Goal: Use online tool/utility: Use online tool/utility

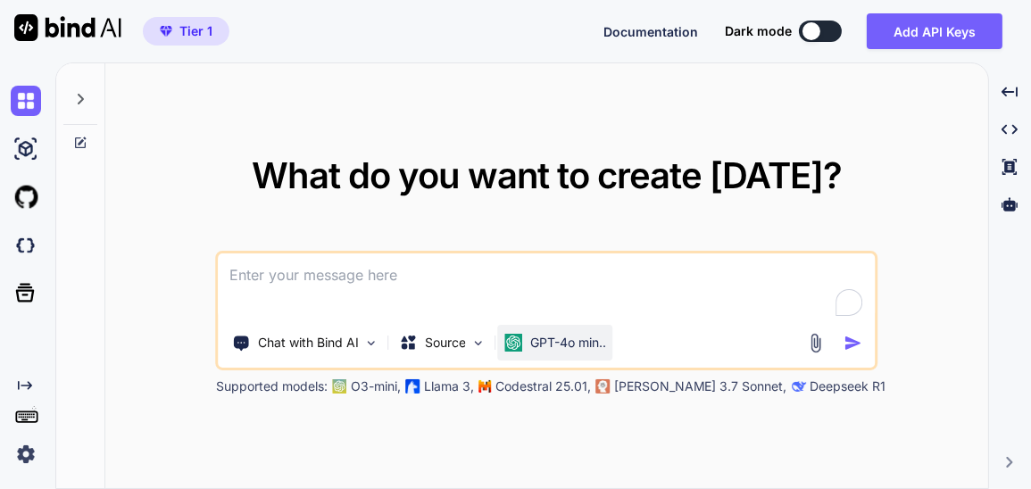
click at [560, 341] on p "GPT-4o min.." at bounding box center [568, 343] width 76 height 18
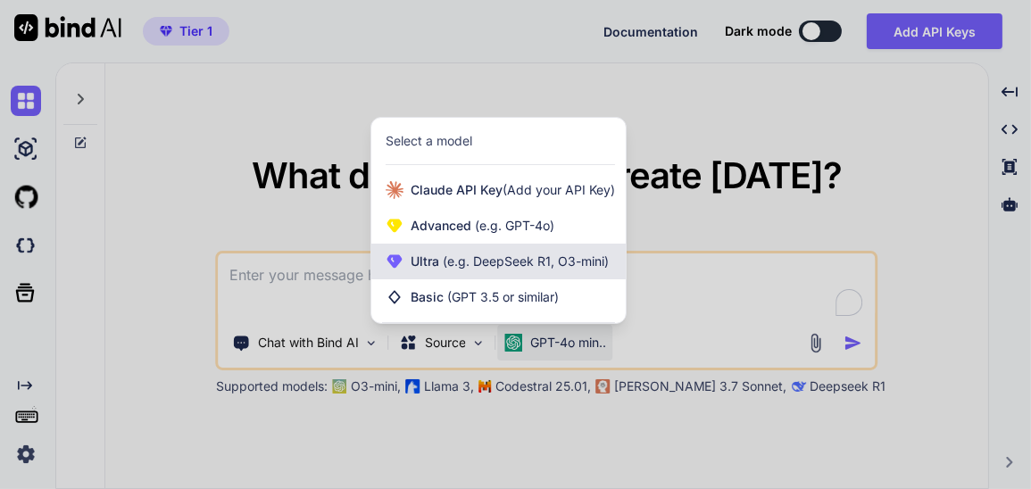
click at [558, 261] on span "(e.g. DeepSeek R1, O3-mini)" at bounding box center [524, 260] width 170 height 15
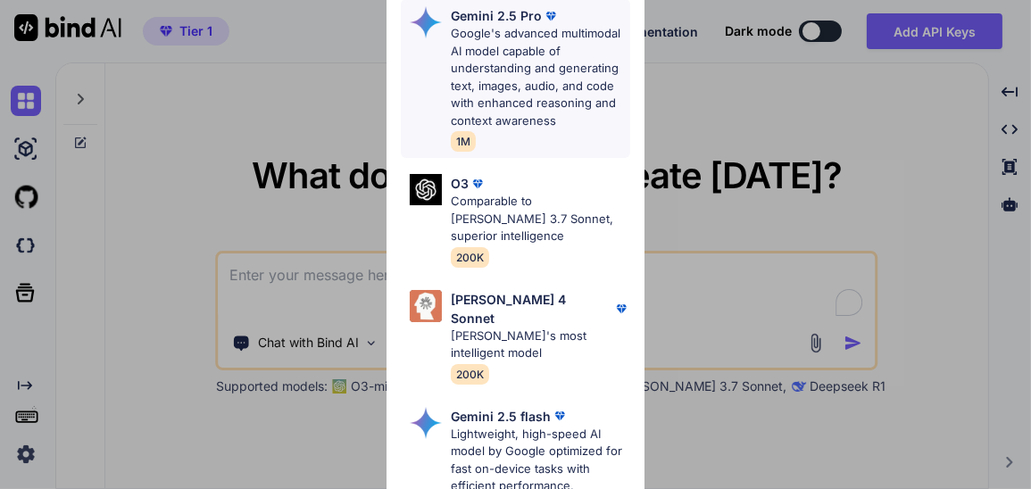
click at [529, 79] on p "Google's advanced multimodal AI model capable of understanding and generating t…" at bounding box center [540, 77] width 179 height 104
type textarea "x"
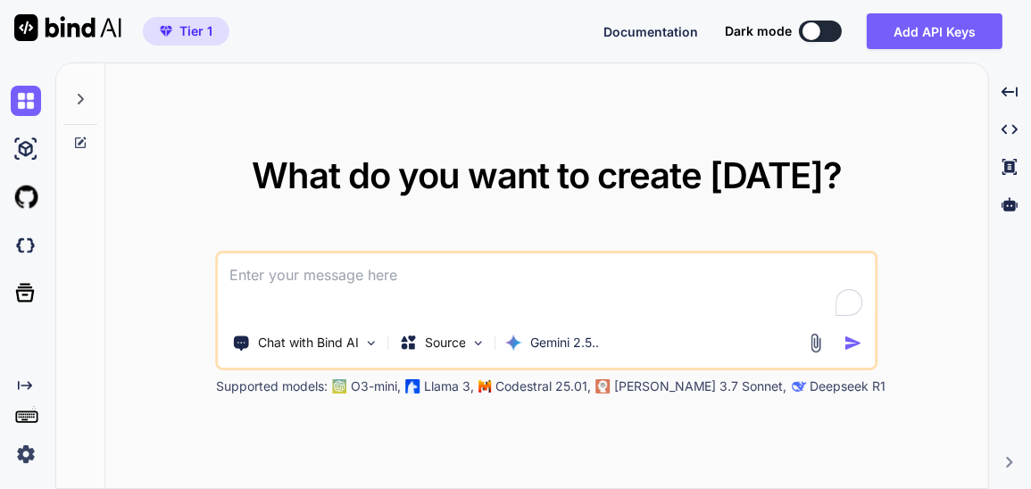
click at [448, 276] on textarea at bounding box center [547, 286] width 656 height 66
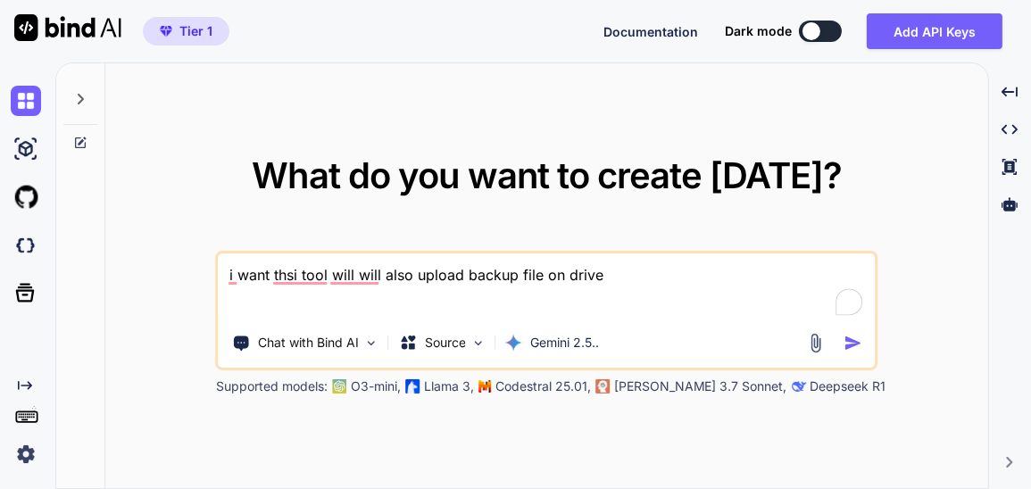
click at [568, 285] on textarea "i want thsi tool will will also upload backup file on drive" at bounding box center [547, 286] width 656 height 66
click at [563, 272] on textarea "i want thsi tool will will also upload backup file on drive" at bounding box center [547, 286] width 656 height 66
click at [681, 269] on textarea "i want thsi tool will will also upload backup file on google drive" at bounding box center [547, 286] width 656 height 66
click at [378, 278] on textarea "i want thsi tool will will also upload backup file on google drive" at bounding box center [547, 286] width 656 height 66
click at [646, 282] on textarea "i want thsi tool will also upload backup file on google drive" at bounding box center [547, 286] width 656 height 66
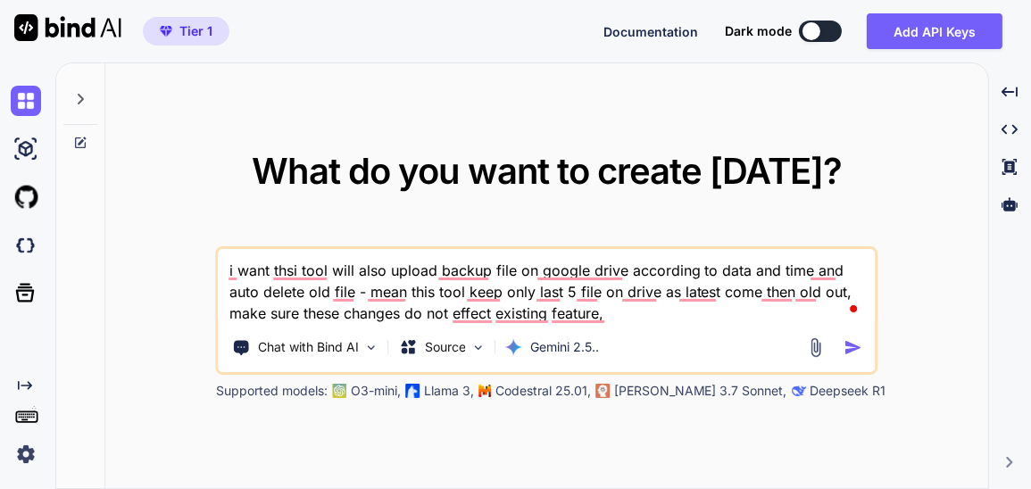
click at [850, 290] on textarea "i want thsi tool will also upload backup file on google drive according to data…" at bounding box center [547, 286] width 656 height 75
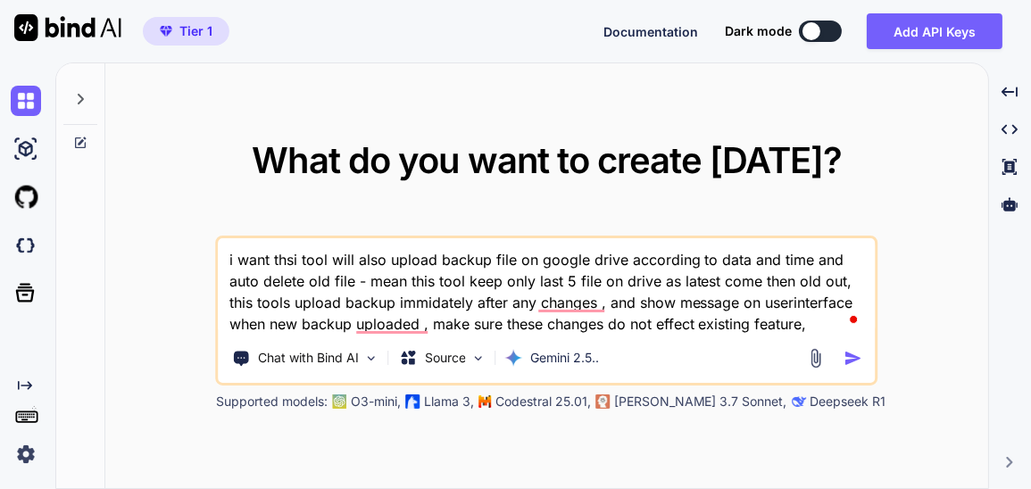
click at [817, 322] on textarea "i want thsi tool will also upload backup file on google drive according to data…" at bounding box center [547, 286] width 656 height 96
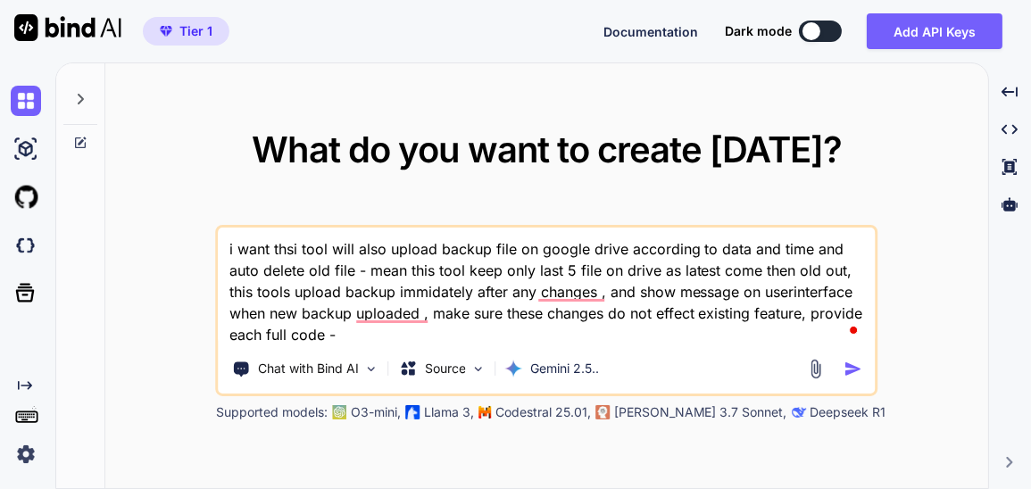
paste textarea "lorem.ipsu - "<!DOLORSI amet> <cons adip="el"> <sedd> <eius tempori="UTL-2"> <e…"
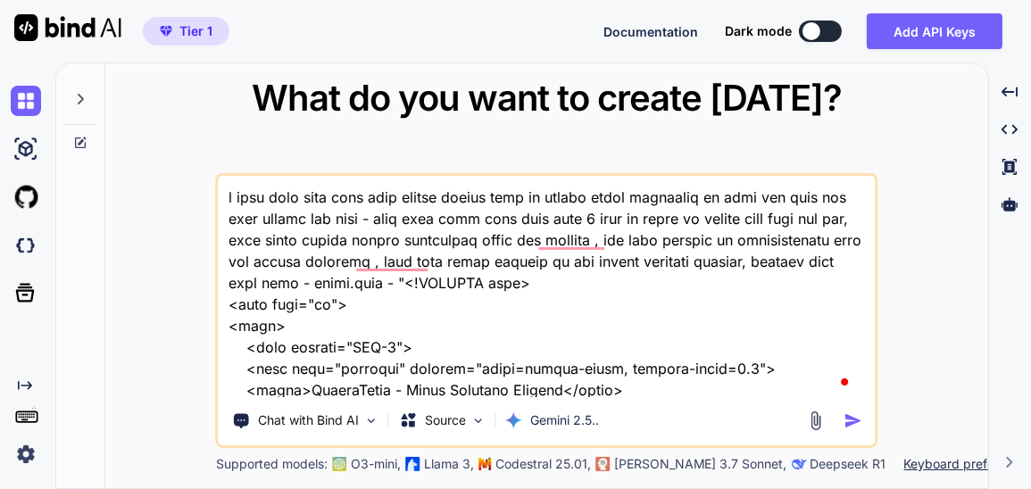
scroll to position [101082, 0]
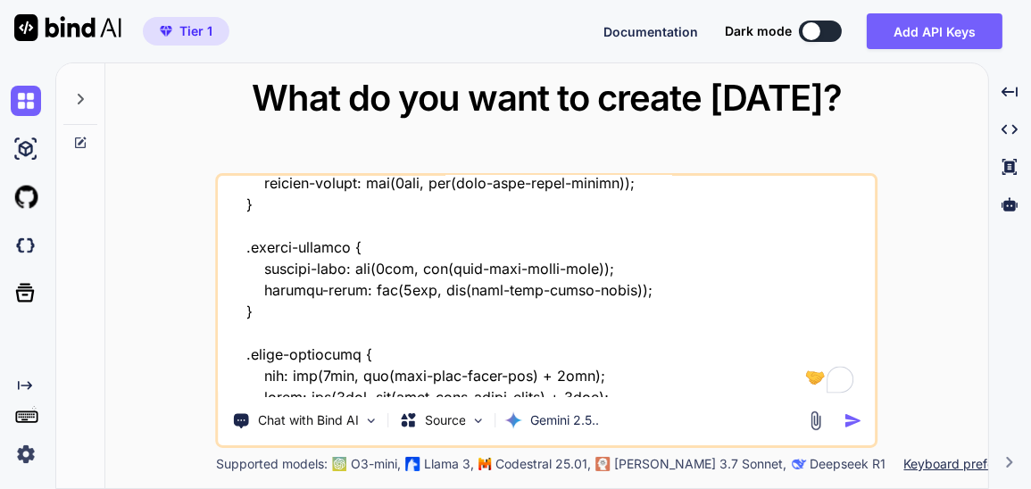
type textarea "l ipsu dolo sita cons adip elitse doeius temp in utlabo etdol magnaaliq en admi…"
click at [857, 421] on img "button" at bounding box center [852, 420] width 19 height 19
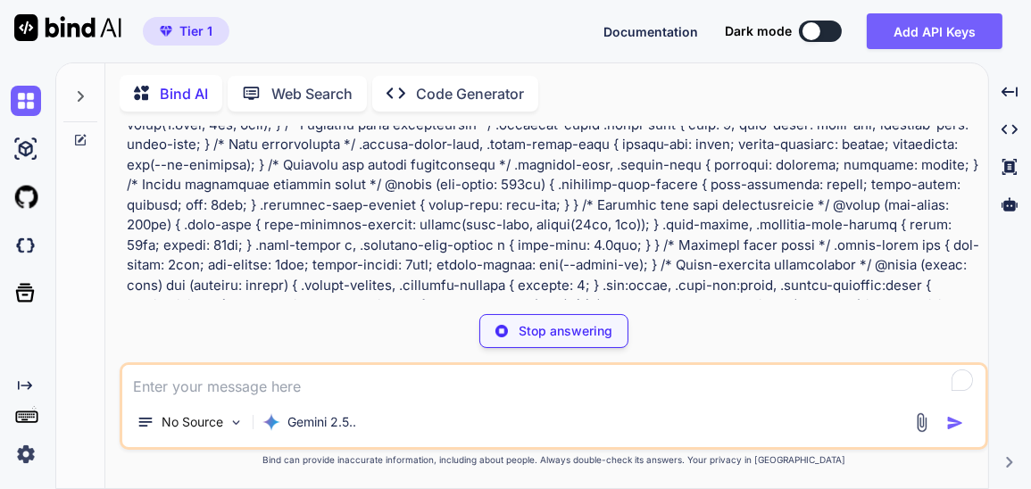
scroll to position [19992, 0]
drag, startPoint x: 505, startPoint y: 245, endPoint x: 104, endPoint y: 212, distance: 402.0
click at [105, 212] on div "Bind AI Web Search Created with Pixso. Code Generator You Bind AI Of course! I …" at bounding box center [546, 278] width 883 height 420
copy div "Of course! I can certainly integrate Google Drive backup functionality into you…"
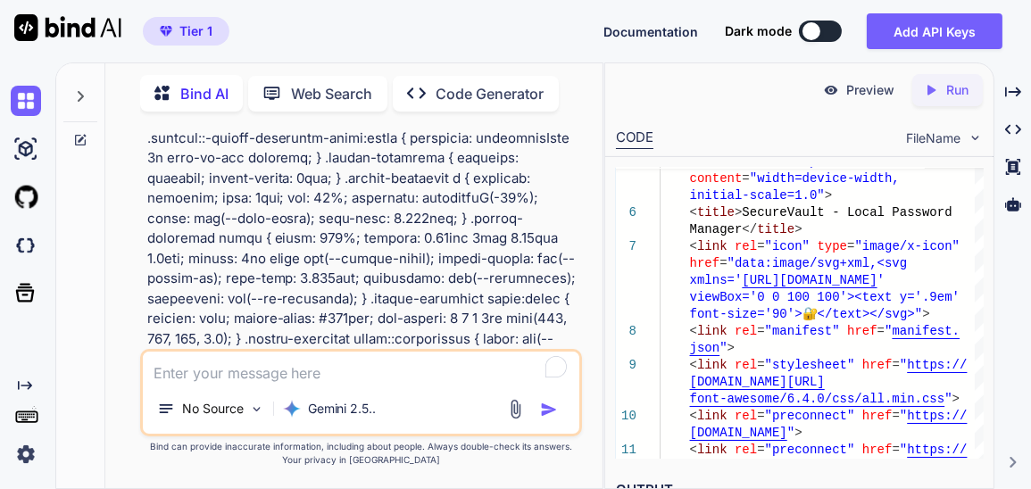
scroll to position [30377, 0]
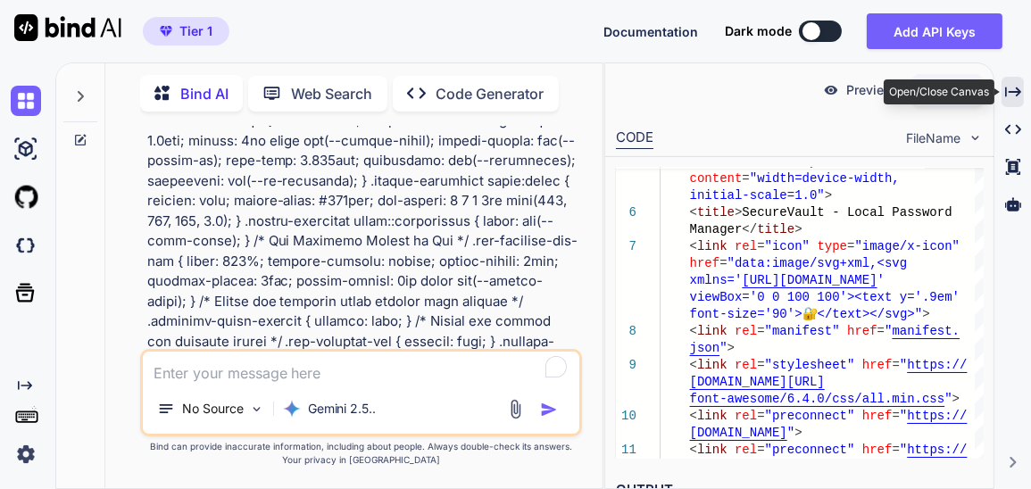
click at [1016, 93] on icon "Created with Pixso." at bounding box center [1013, 92] width 16 height 16
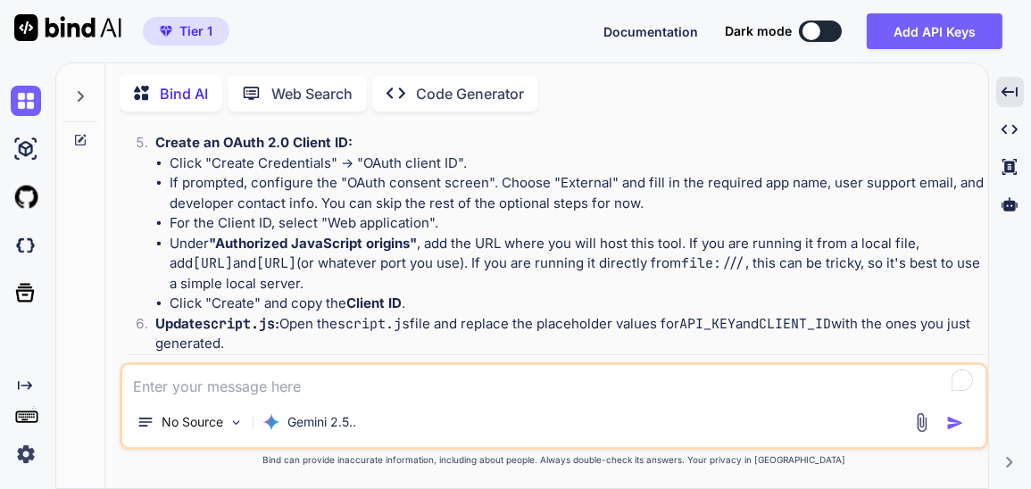
scroll to position [20722, 0]
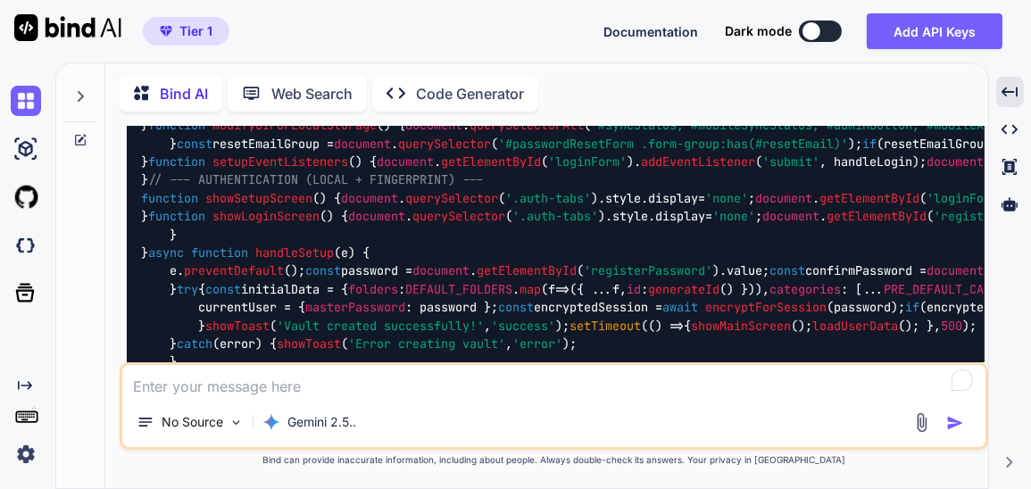
scroll to position [30377, 0]
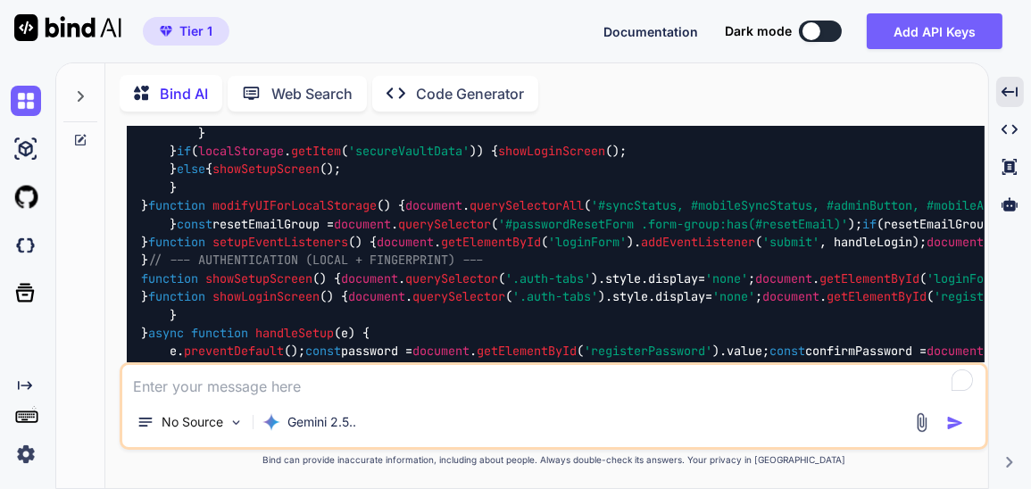
drag, startPoint x: 941, startPoint y: 311, endPoint x: 899, endPoint y: 319, distance: 43.4
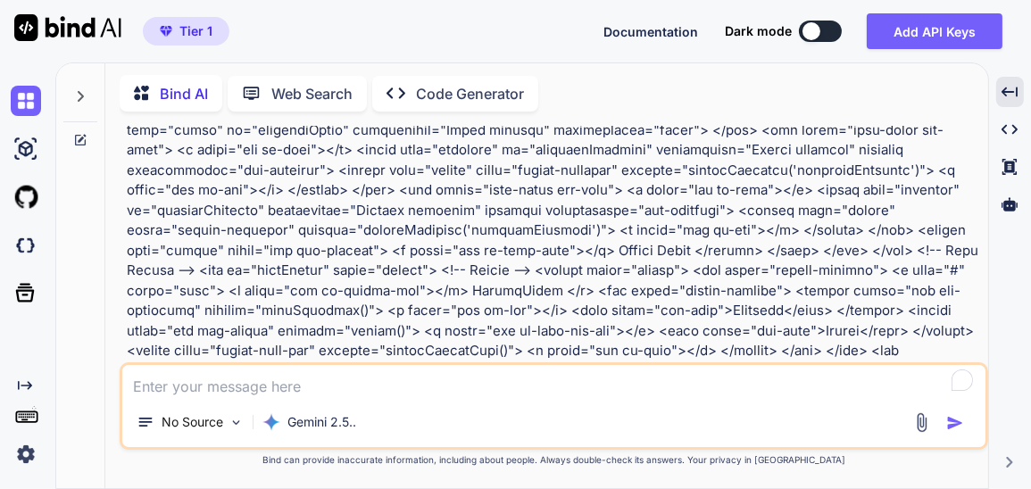
scroll to position [0, 0]
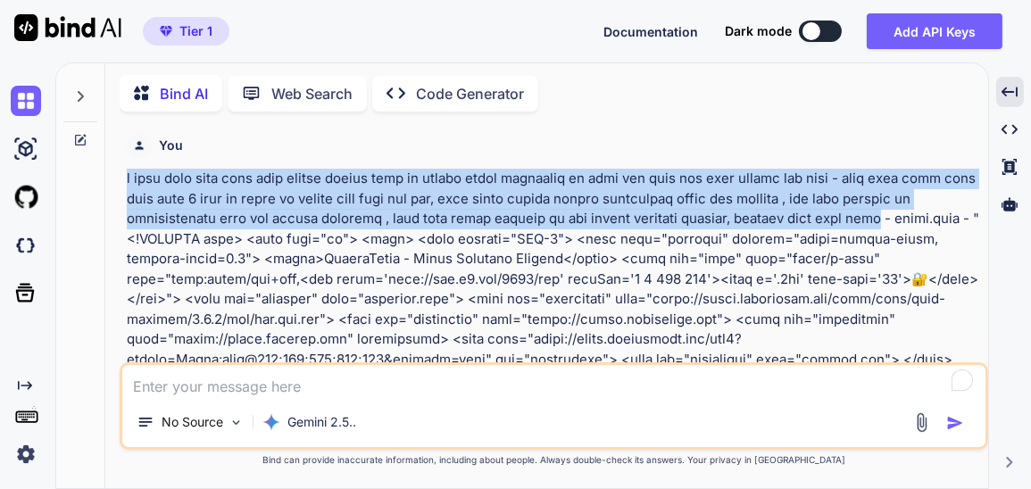
drag, startPoint x: 898, startPoint y: 218, endPoint x: 110, endPoint y: 168, distance: 789.6
click at [110, 168] on div "Bind AI Web Search Created with Pixso. Code Generator You Bind AI Of course! I …" at bounding box center [546, 278] width 883 height 420
copy p "i want thsi tool will also upload backup file on google drive according to data…"
click at [24, 108] on img at bounding box center [26, 101] width 30 height 30
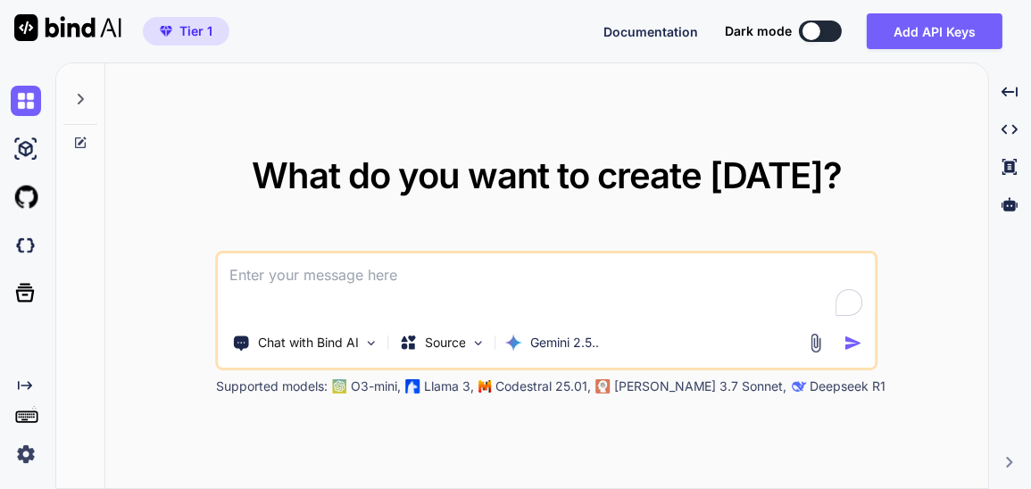
click at [305, 270] on textarea at bounding box center [547, 286] width 656 height 66
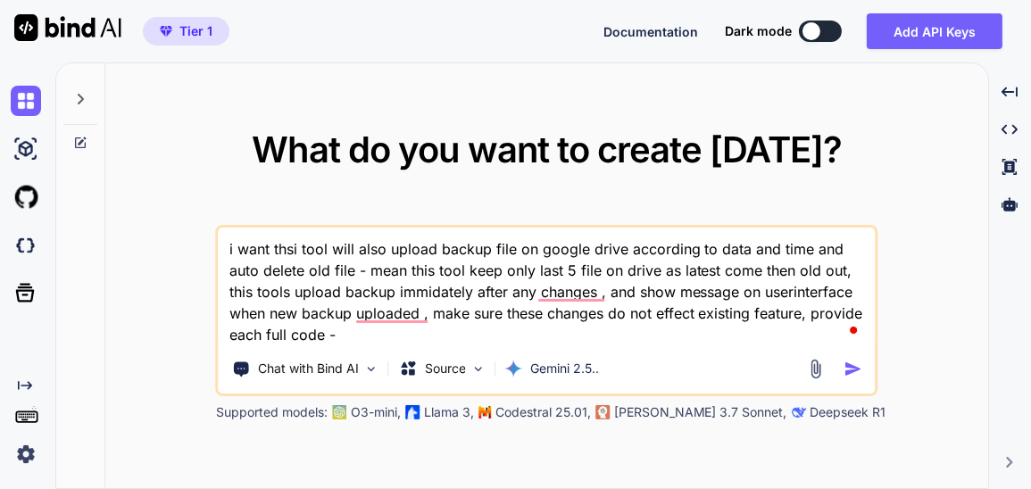
paste textarea "clean-data.html - "<!DOCTYPE html> <html lang="en"> <head> <meta charset="UTF-8…"
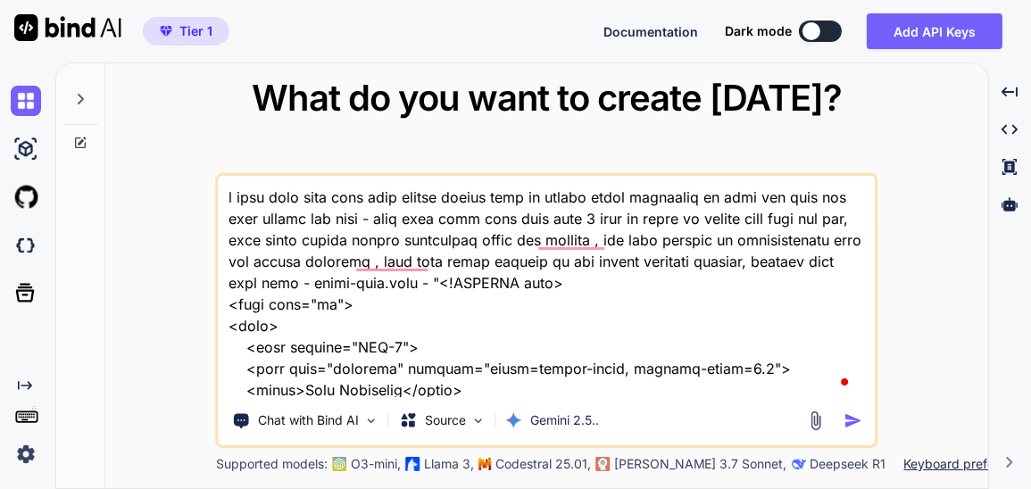
scroll to position [32738, 0]
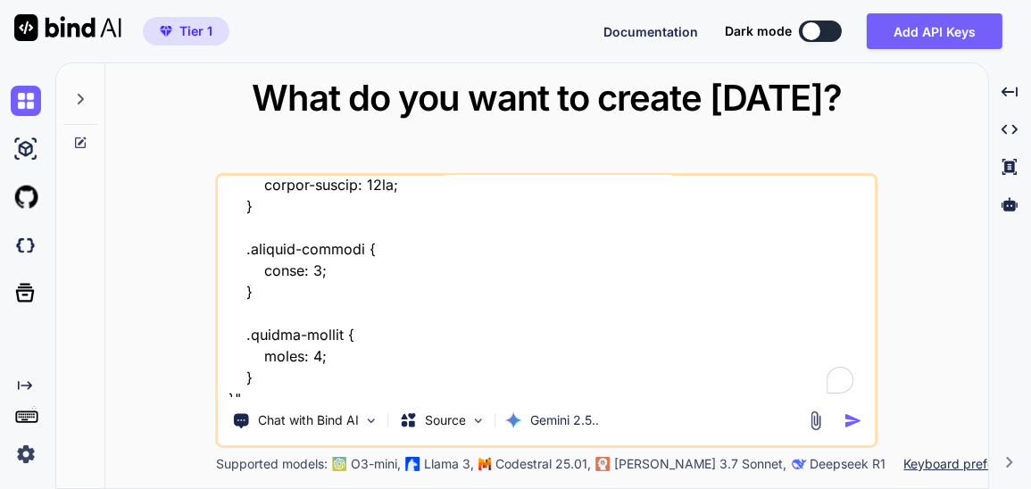
type textarea "i want thsi tool will also upload backup file on google drive according to data…"
click at [850, 416] on img "button" at bounding box center [852, 420] width 19 height 19
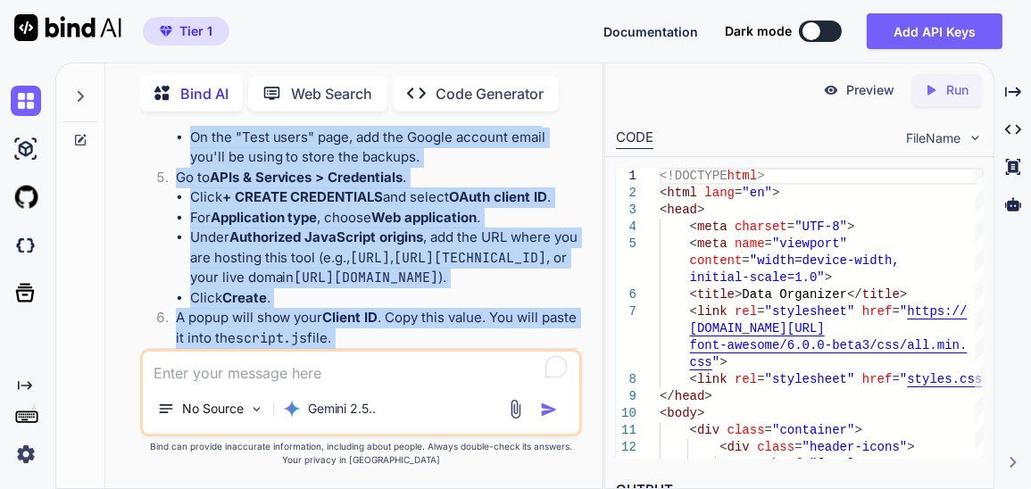
scroll to position [13276, 0]
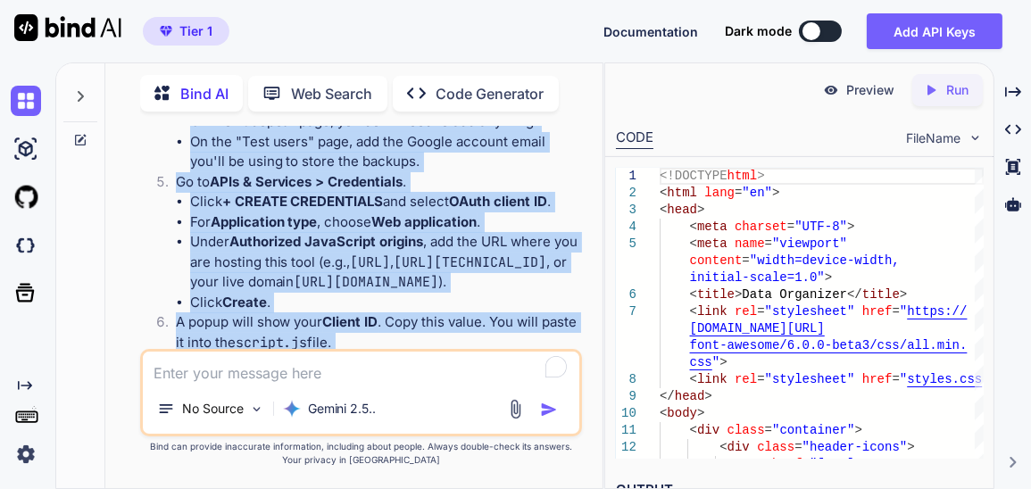
drag, startPoint x: 145, startPoint y: 229, endPoint x: 410, endPoint y: 220, distance: 265.2
click at [410, 220] on div "You Bind AI Of course! I've integrated the requested Google Drive backup functi…" at bounding box center [363, 237] width 439 height 223
copy div "Of course! I've integrated the requested Google Drive backup functionality into…"
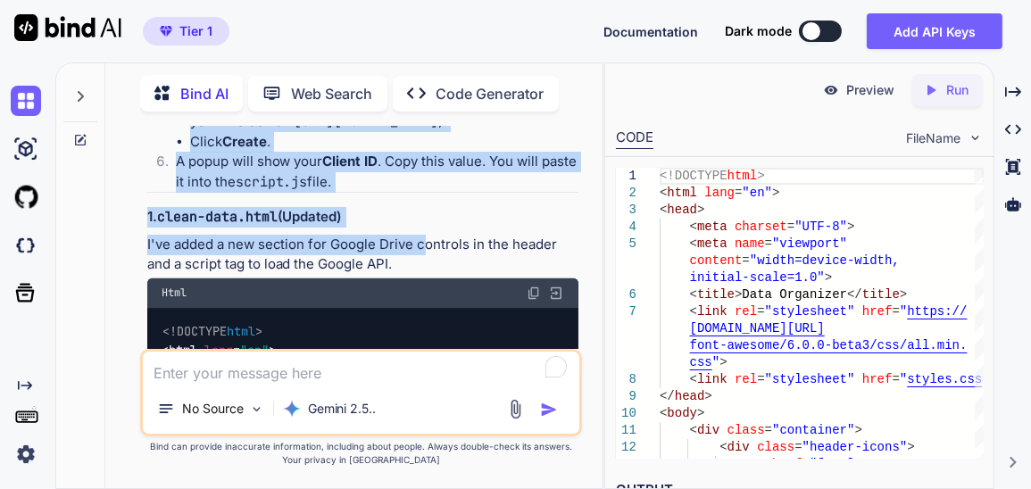
scroll to position [13438, 0]
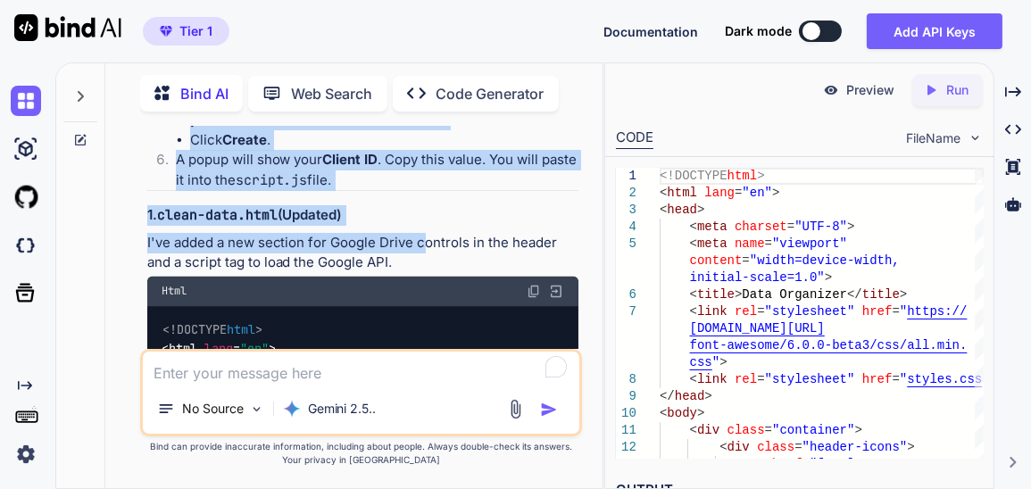
click at [531, 285] on img at bounding box center [534, 292] width 14 height 14
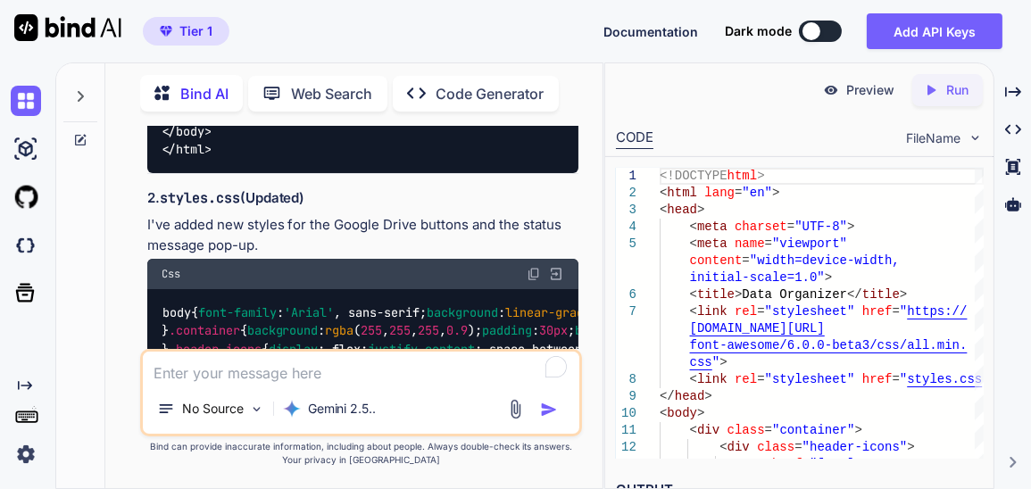
scroll to position [16602, 0]
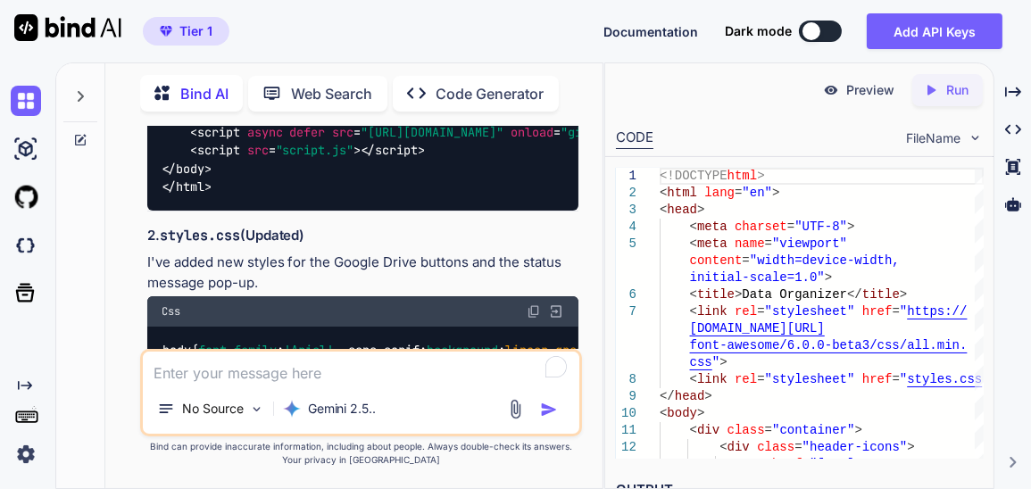
click at [538, 304] on img at bounding box center [534, 311] width 14 height 14
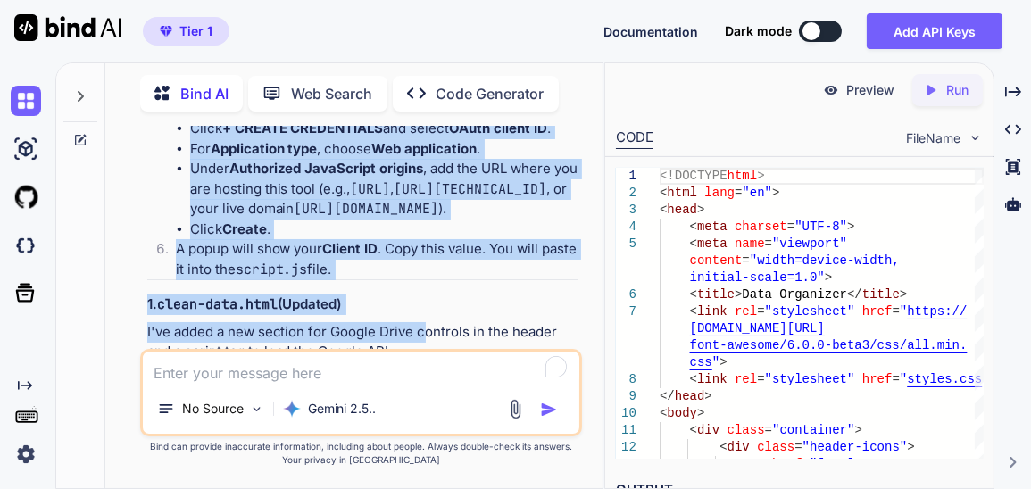
scroll to position [13325, 0]
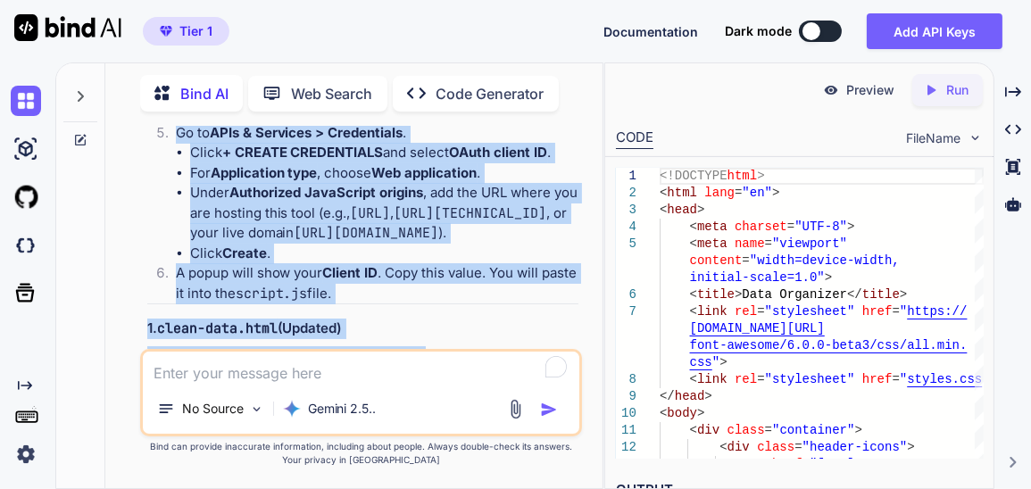
click at [531, 398] on img at bounding box center [534, 405] width 14 height 14
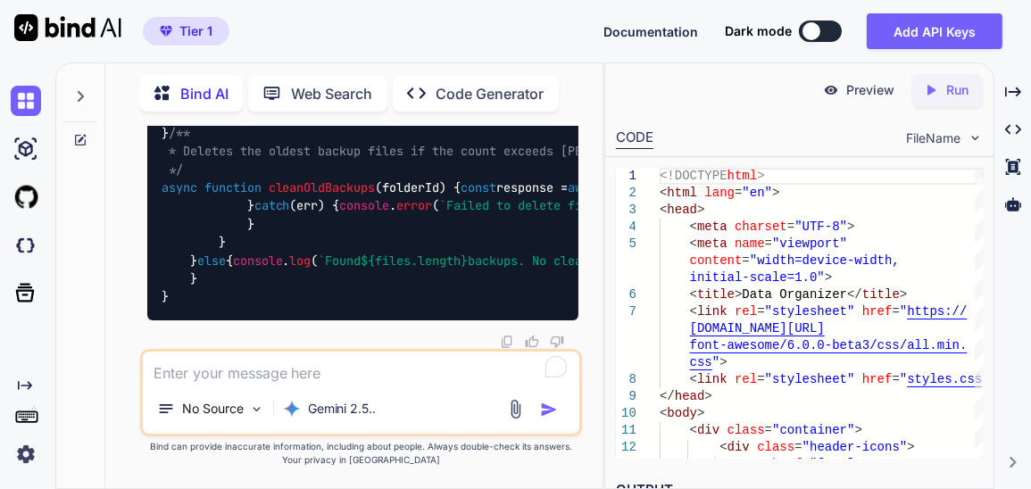
scroll to position [28252, 0]
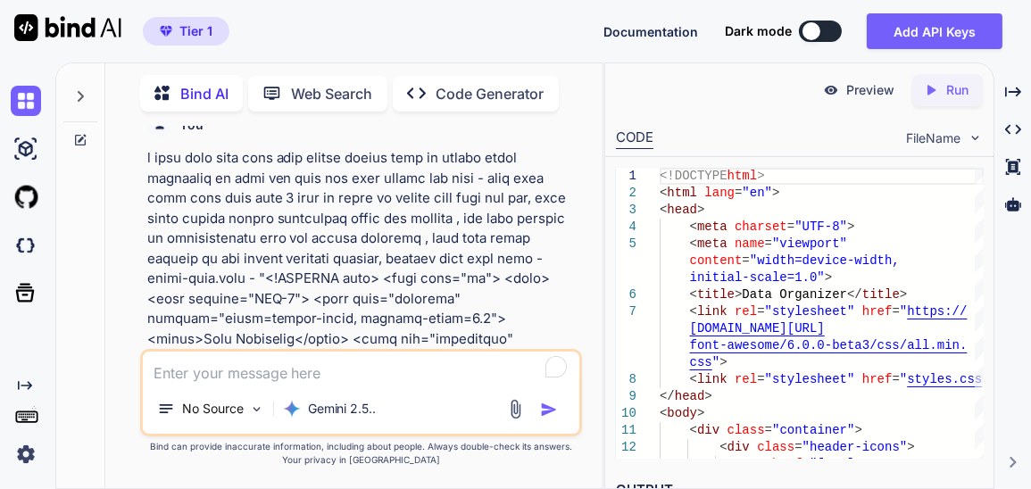
scroll to position [0, 0]
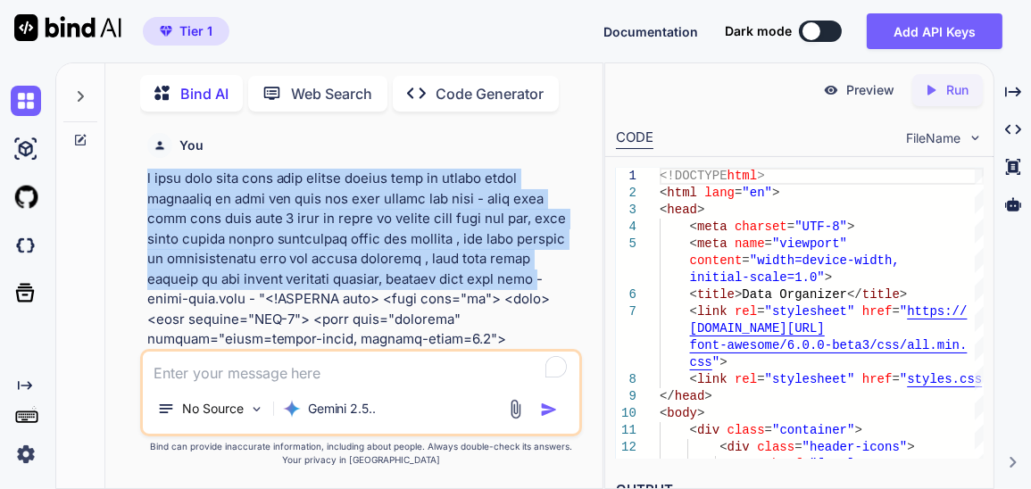
drag, startPoint x: 541, startPoint y: 278, endPoint x: 126, endPoint y: 175, distance: 427.5
click at [126, 175] on div "You Bind AI Of course! I've integrated the requested Google Drive backup functi…" at bounding box center [361, 307] width 483 height 362
copy p "i want thsi tool will also upload backup file on google drive according to data…"
click at [17, 100] on img at bounding box center [26, 101] width 30 height 30
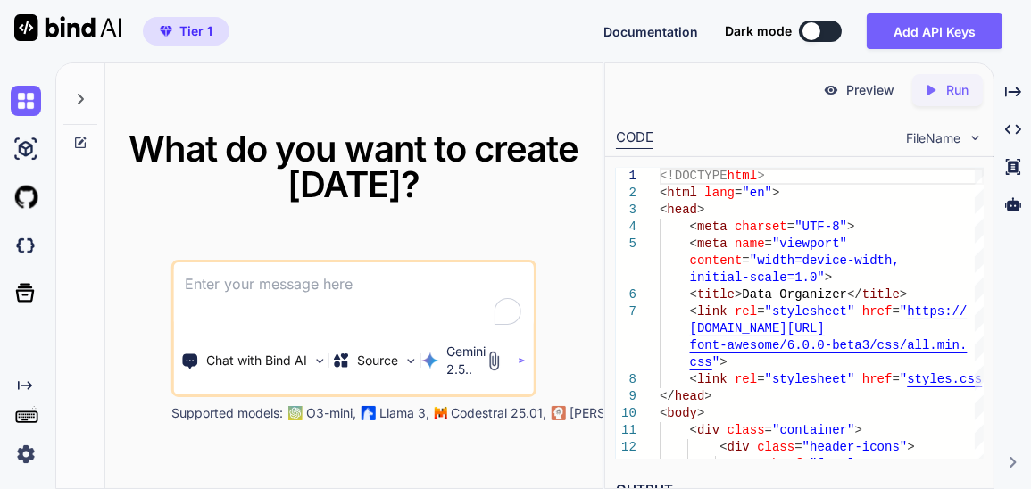
click at [360, 285] on textarea at bounding box center [353, 295] width 359 height 66
click at [340, 284] on textarea at bounding box center [353, 295] width 359 height 66
paste textarea "i want thsi tool will also upload backup file on google drive according to data…"
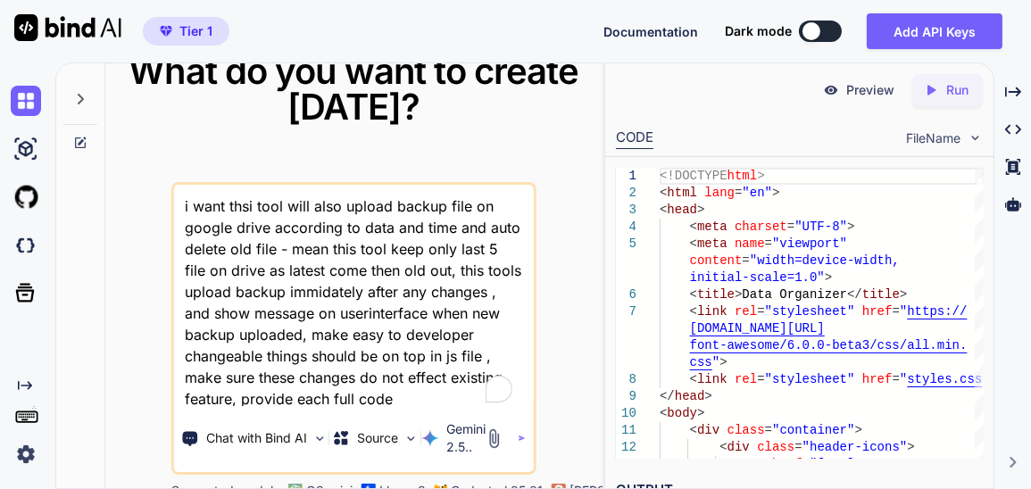
scroll to position [44, 0]
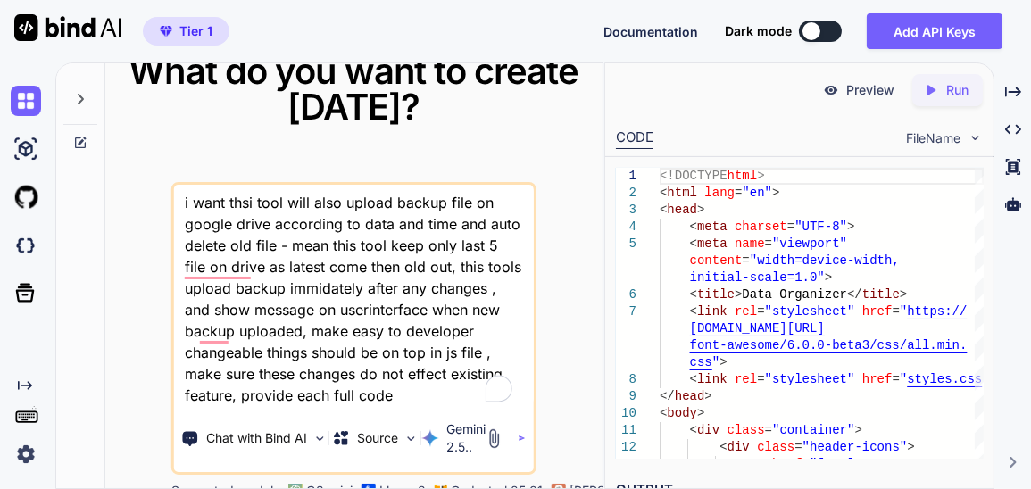
click at [472, 357] on textarea "i want thsi tool will also upload backup file on google drive according to data…" at bounding box center [353, 295] width 359 height 221
paste textarea "index.html - "<!DOCTYPE html> <html lang="en"> <head> <meta charset="UTF-8"> <m…"
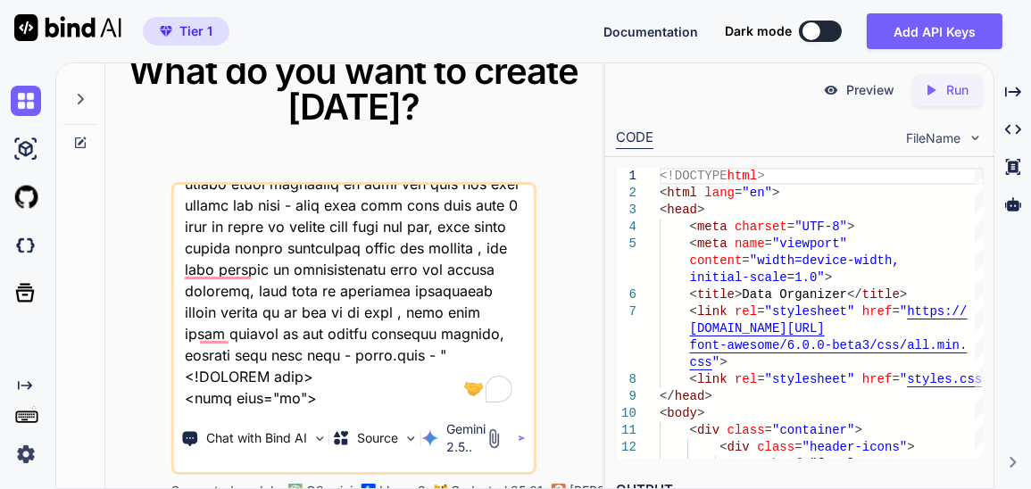
scroll to position [118746, 0]
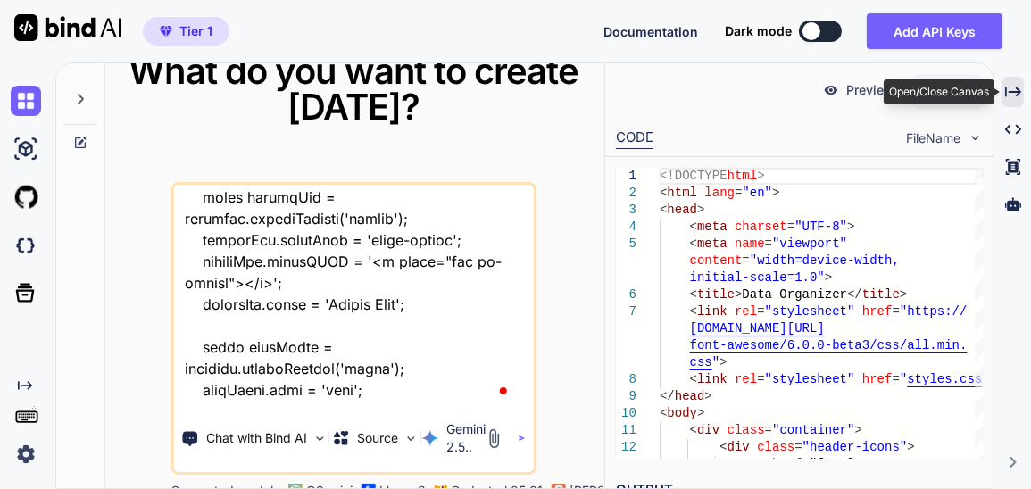
type textarea "i want thsi tool will also upload backup file on google drive according to data…"
click at [1016, 86] on icon "Created with Pixso." at bounding box center [1013, 92] width 16 height 16
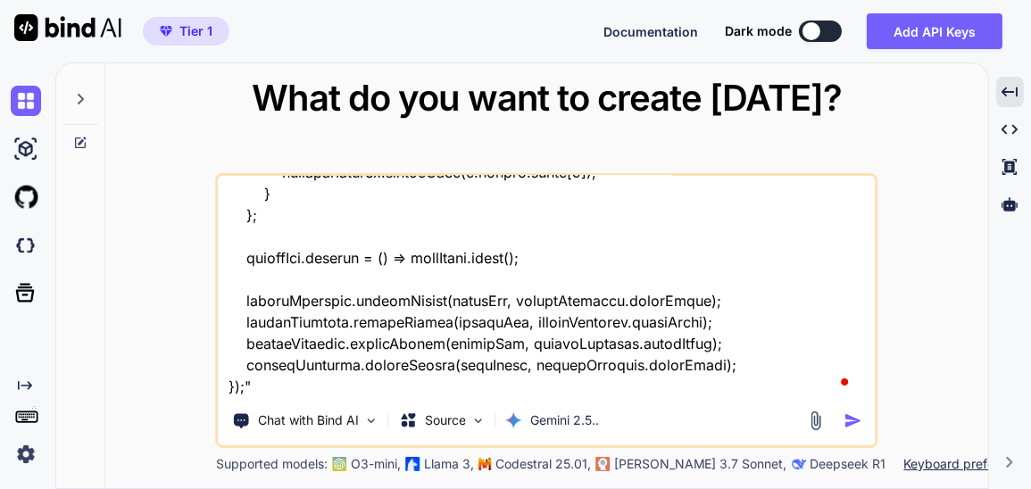
scroll to position [97381, 0]
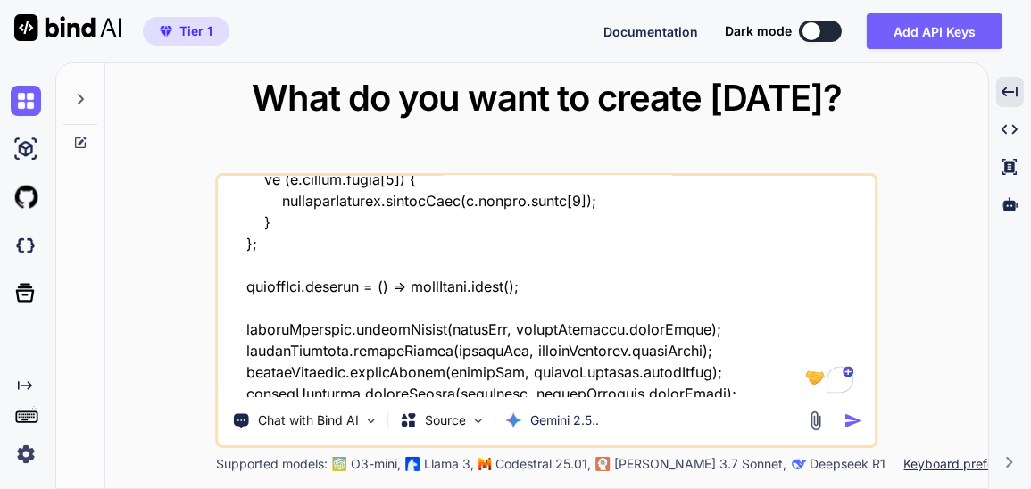
click at [855, 419] on img "button" at bounding box center [852, 420] width 19 height 19
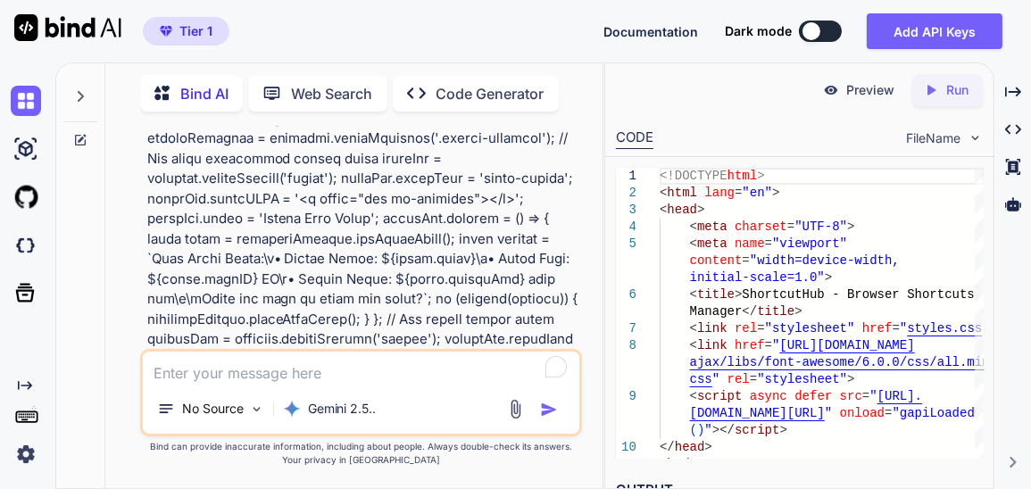
scroll to position [37968, 0]
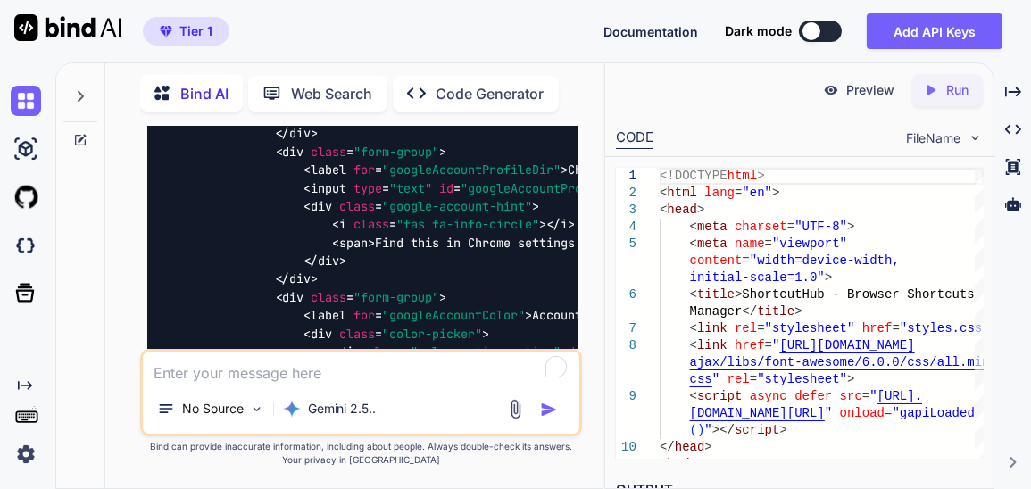
scroll to position [44783, 0]
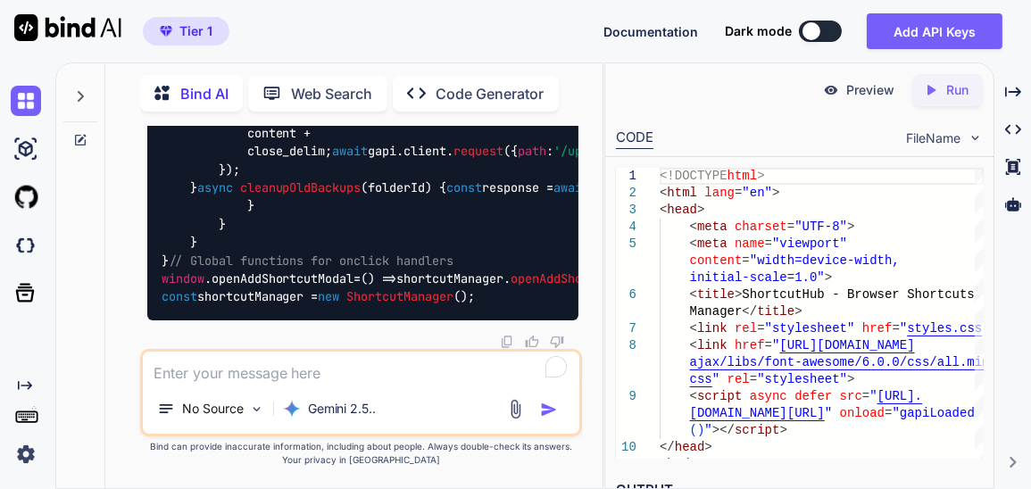
scroll to position [76908, 0]
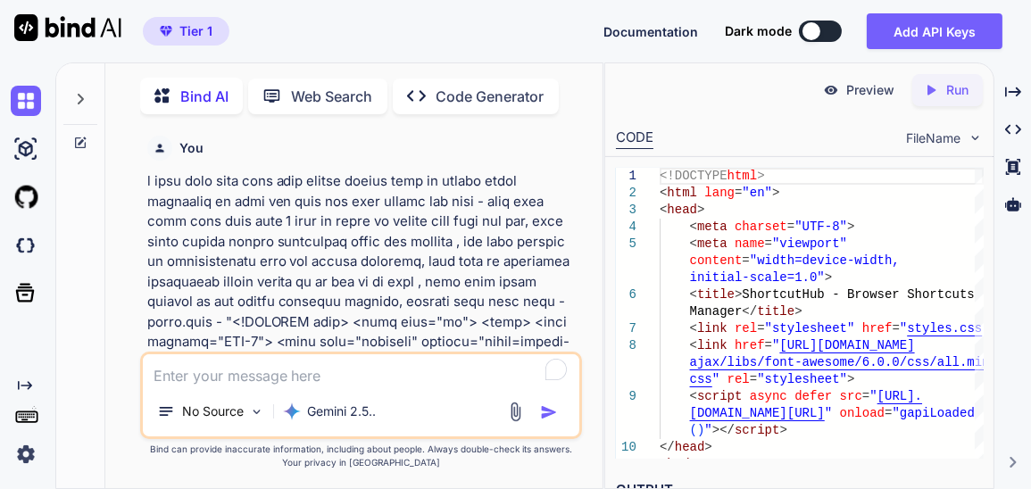
scroll to position [85832, 0]
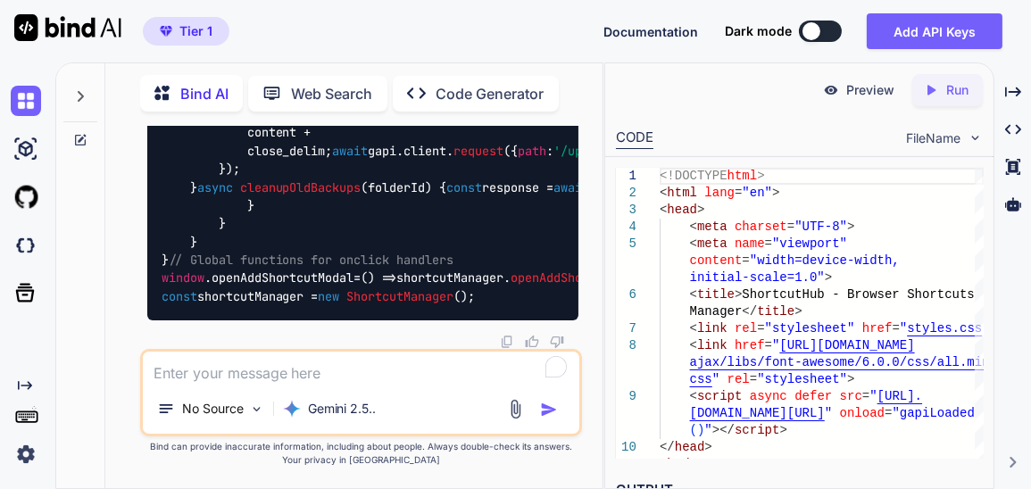
click at [257, 376] on textarea at bounding box center [361, 368] width 437 height 32
click at [311, 371] on textarea at bounding box center [361, 368] width 437 height 32
type textarea "b"
type textarea "x"
type textarea "bu"
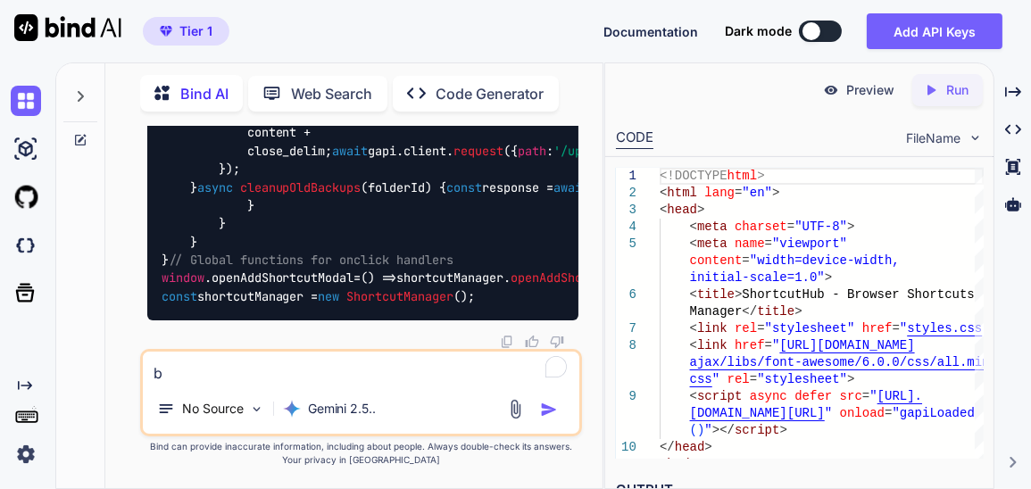
type textarea "x"
type textarea "but"
type textarea "x"
type textarea "but"
type textarea "x"
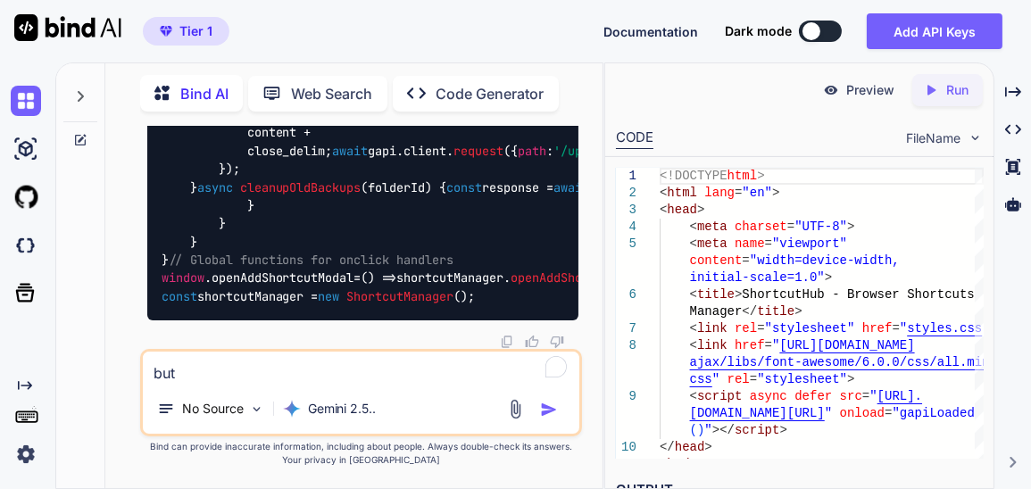
type textarea "but i"
type textarea "x"
type textarea "but i"
type textarea "x"
type textarea "but i w"
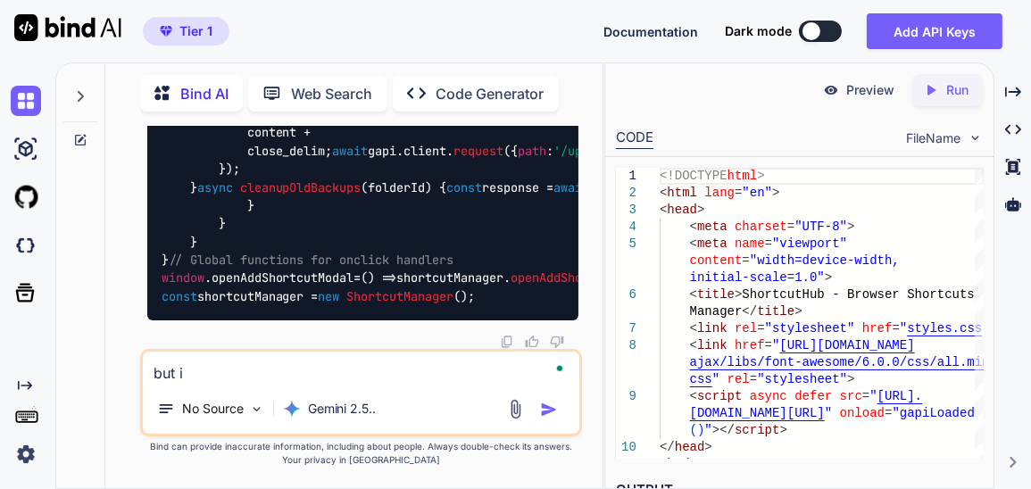
type textarea "x"
type textarea "but i wa"
type textarea "x"
type textarea "but i wan"
type textarea "x"
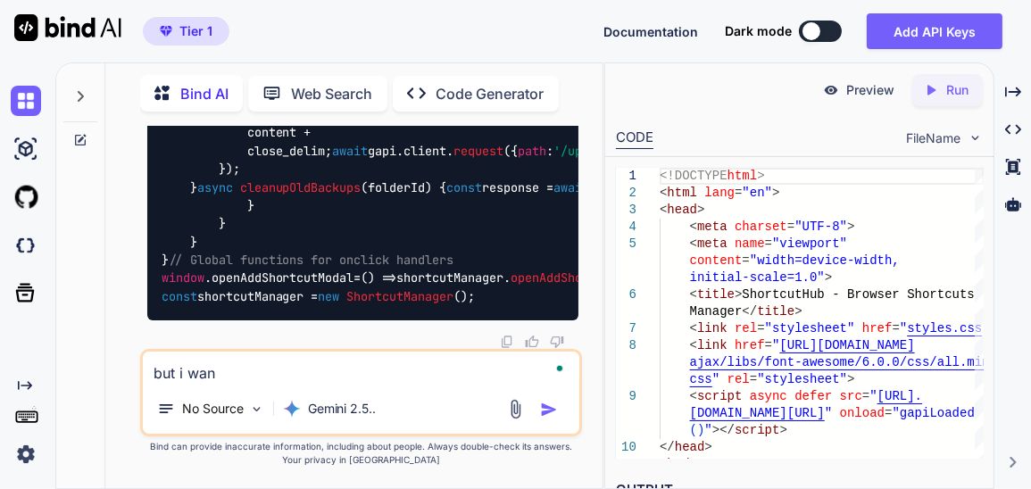
type textarea "but i want"
type textarea "x"
type textarea "but i want"
type textarea "x"
type textarea "but i want s"
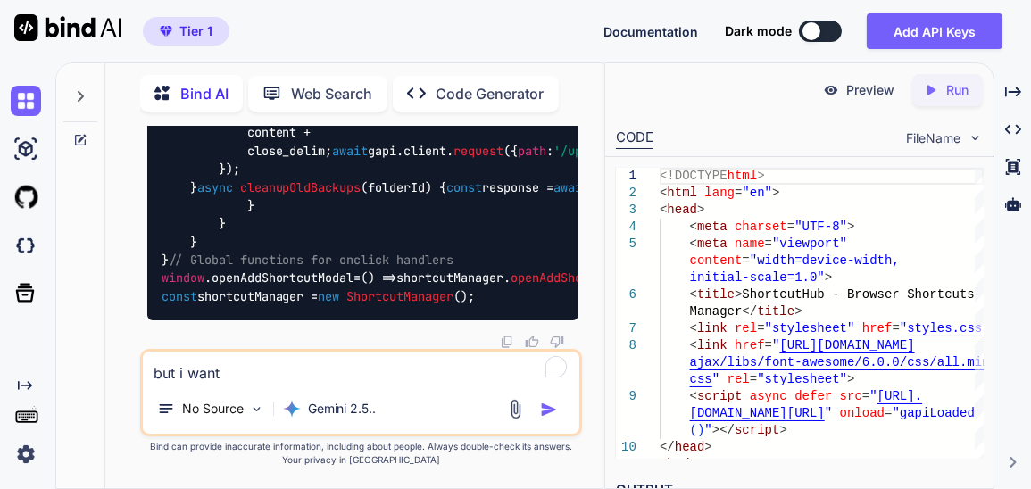
type textarea "x"
type textarea "but i want so"
type textarea "x"
type textarea "but i want som"
type textarea "x"
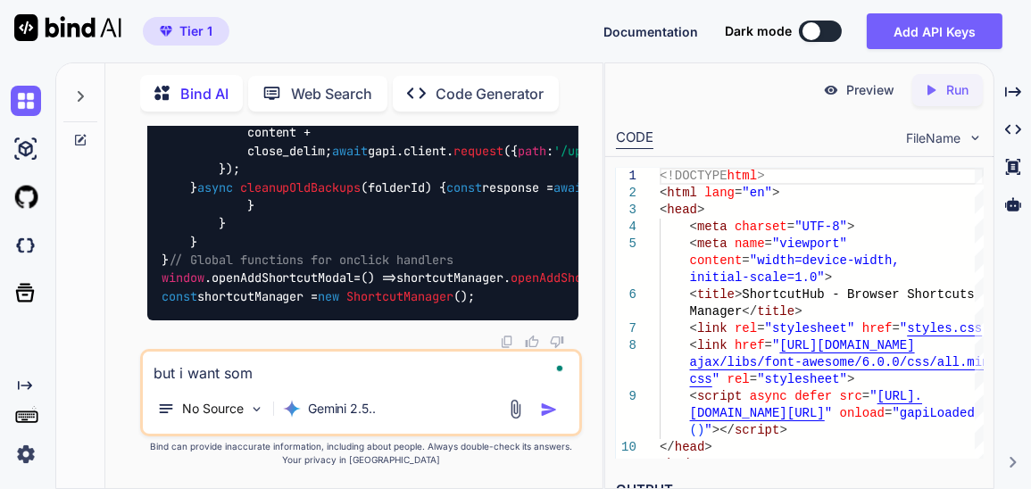
type textarea "but i want some"
type textarea "x"
type textarea "but i want some"
type textarea "x"
type textarea "but i want some t"
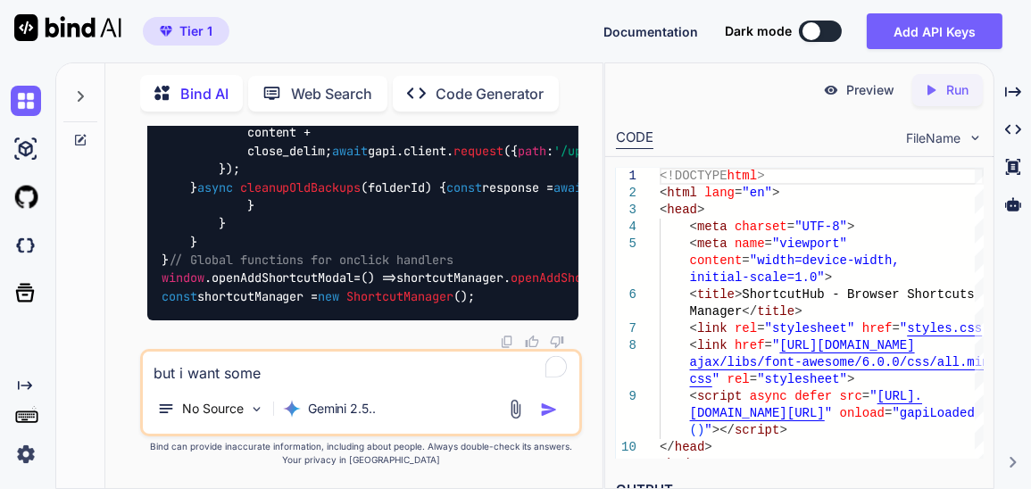
type textarea "x"
type textarea "but i want some ti"
type textarea "x"
type textarea "but i want some tim"
type textarea "x"
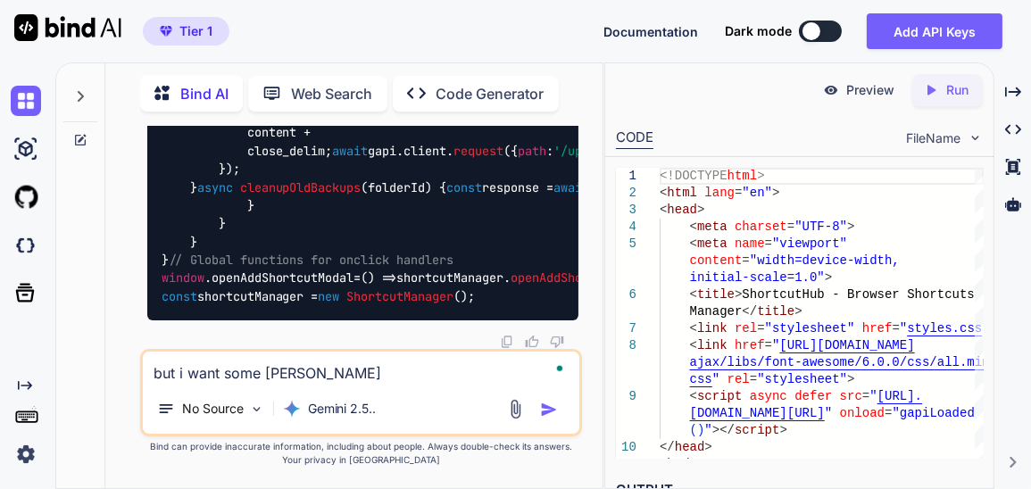
type textarea "but i want some time"
type textarea "x"
type textarea "but i want some time"
type textarea "x"
type textarea "but i want some time u"
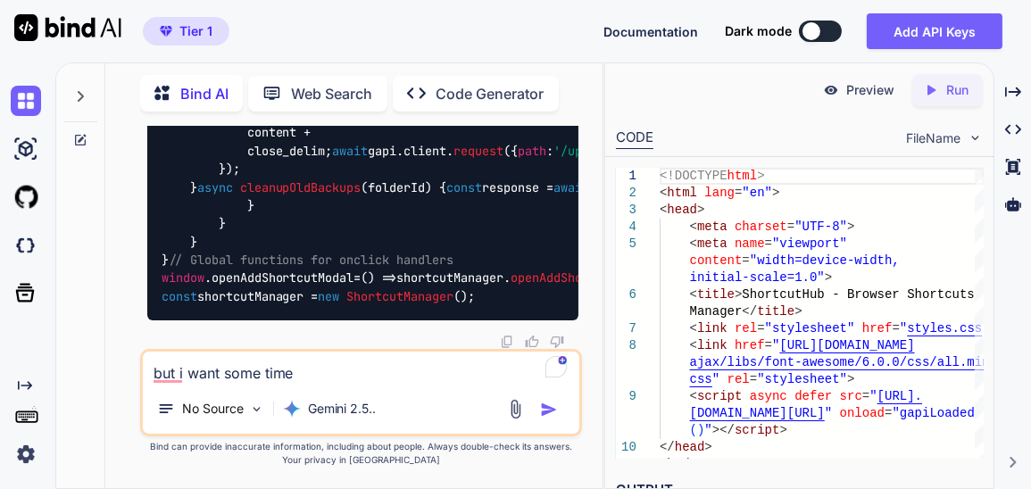
type textarea "x"
type textarea "but i want some time us"
type textarea "x"
type textarea "but i want some time use"
type textarea "x"
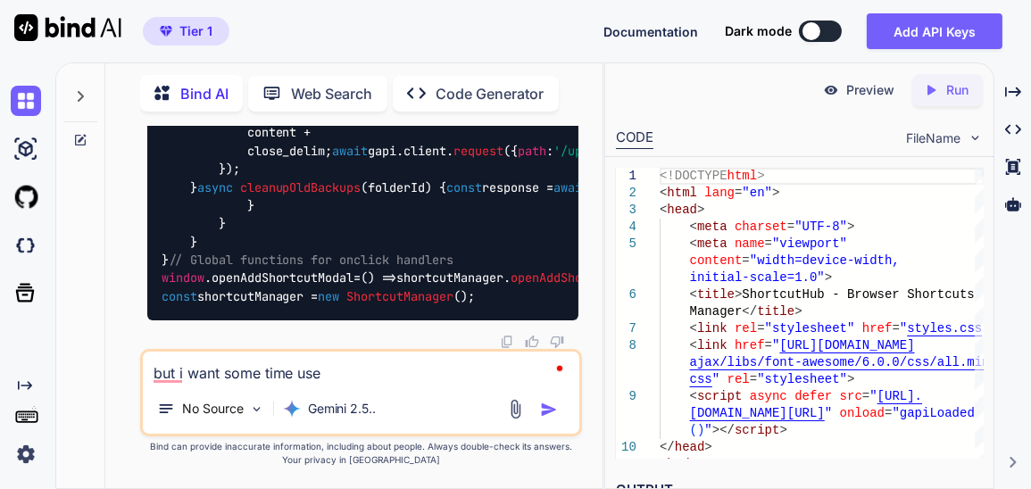
type textarea "but i want some time user"
type textarea "x"
type textarea "but i want some time user"
type textarea "x"
type textarea "but i want some time user n"
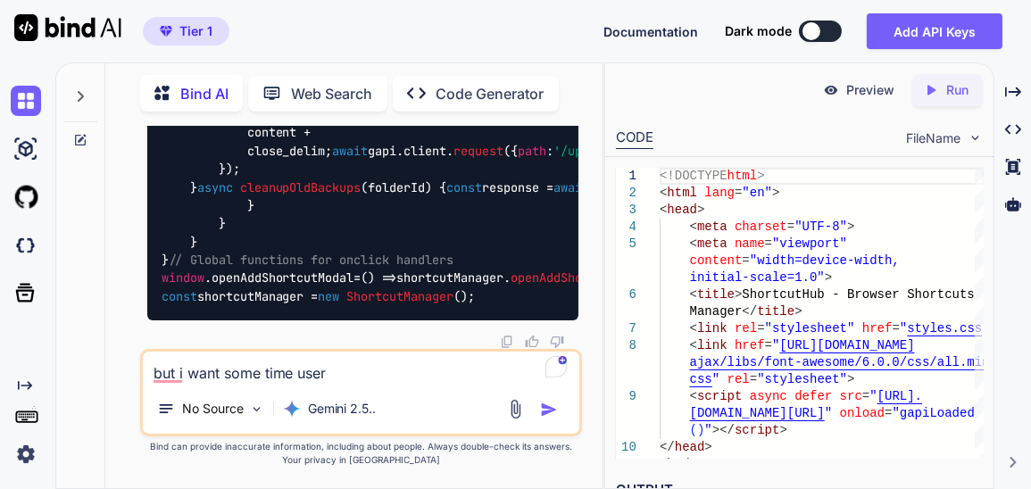
type textarea "x"
type textarea "but i want some time user ne"
type textarea "x"
type textarea "but i want some time user nee"
type textarea "x"
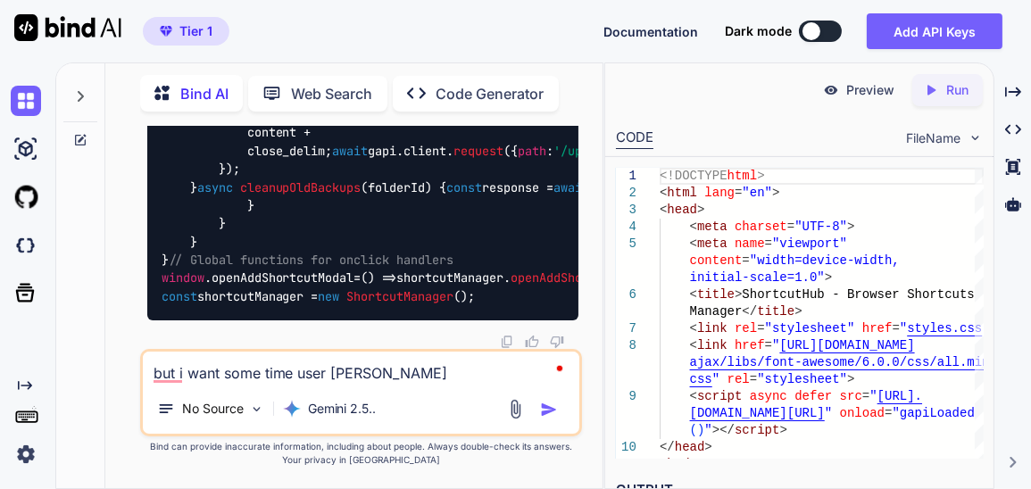
type textarea "but i want some time user need"
type textarea "x"
type textarea "but i want some time user need"
type textarea "x"
click at [188, 375] on textarea "but i want some time user need" at bounding box center [361, 368] width 437 height 32
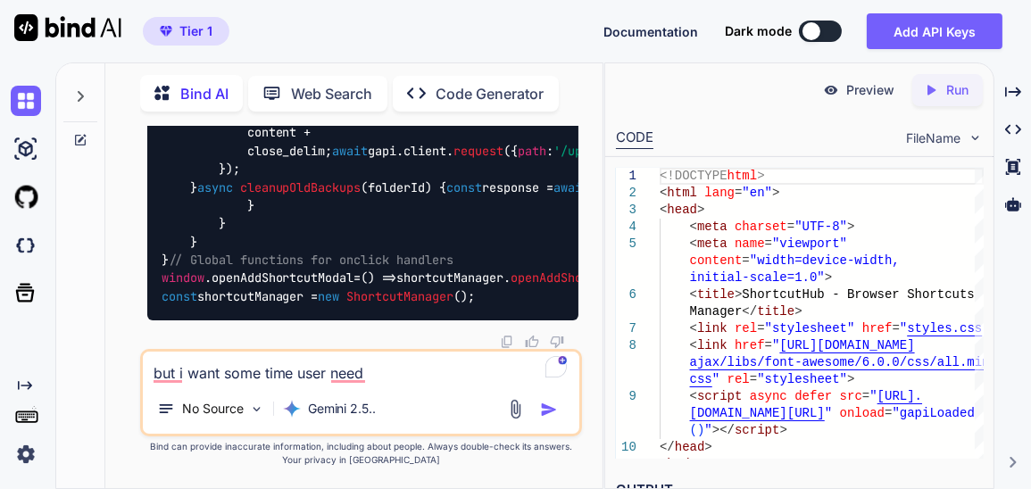
type textarea "but i awant some time user need"
type textarea "x"
type textarea "but i alwant some time user need"
type textarea "x"
type textarea "but i alswant some time user need"
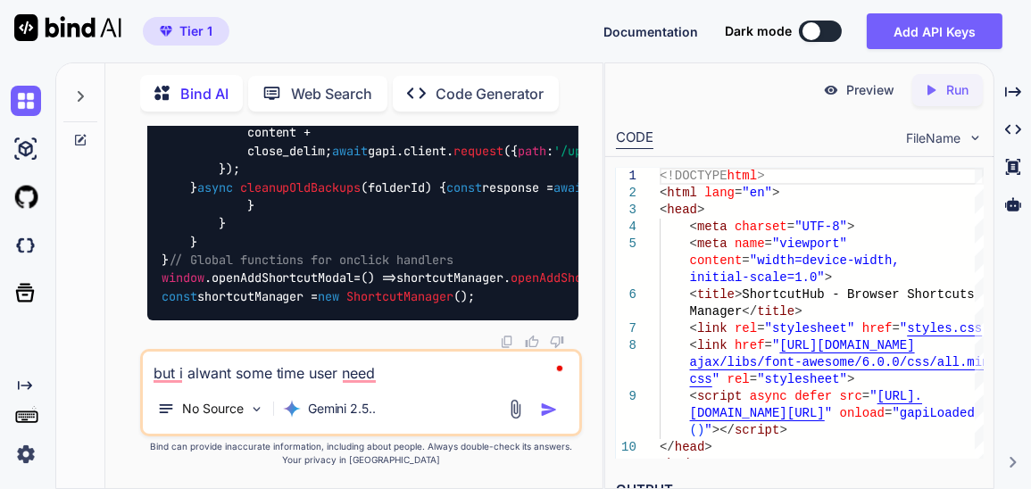
type textarea "x"
type textarea "but i alsowant some time user need"
type textarea "x"
type textarea "but i also want some time user need"
type textarea "x"
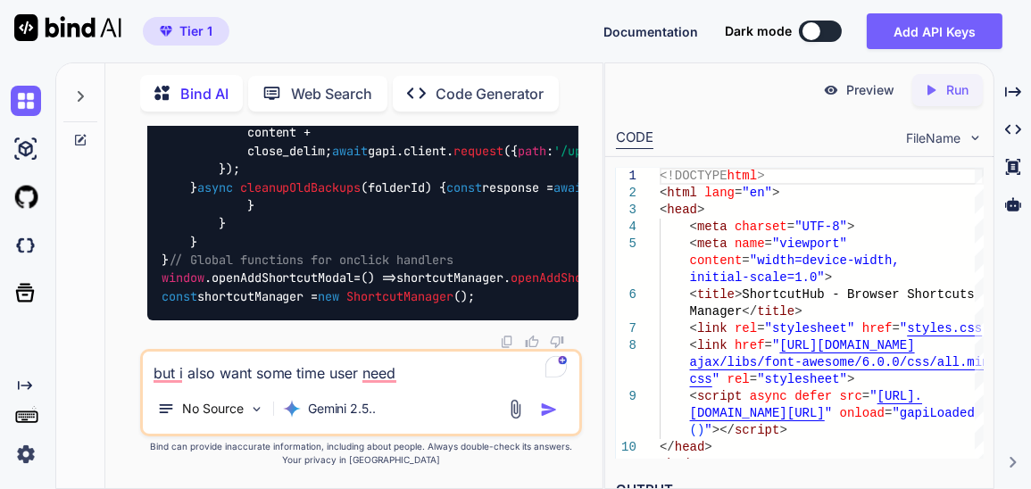
click at [410, 369] on textarea "but i also want some time user need" at bounding box center [361, 368] width 437 height 32
type textarea "but i also want some time user need u"
type textarea "x"
type textarea "but i also want some time user need up"
type textarea "x"
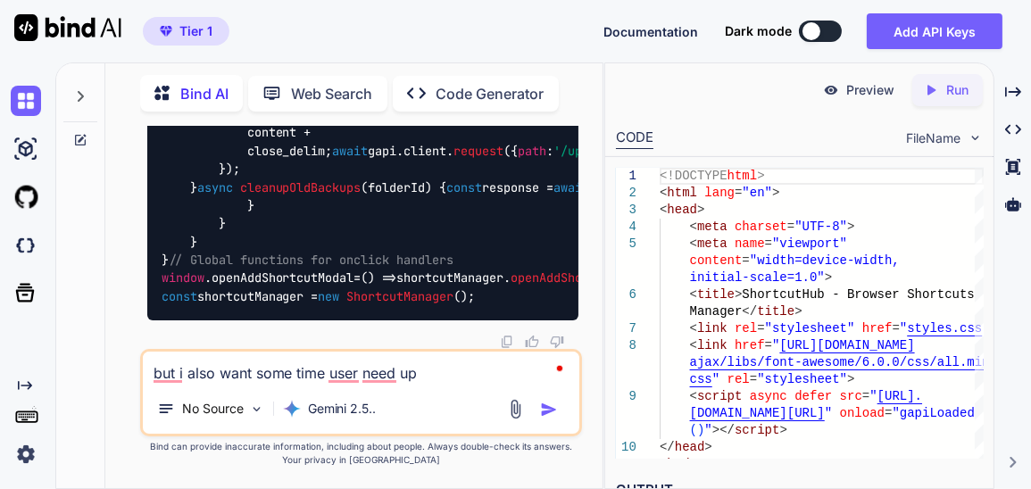
type textarea "but i also want some time user need upl"
type textarea "x"
type textarea "but i also want some time user need uplo"
type textarea "x"
type textarea "but i also want some time user need uploa"
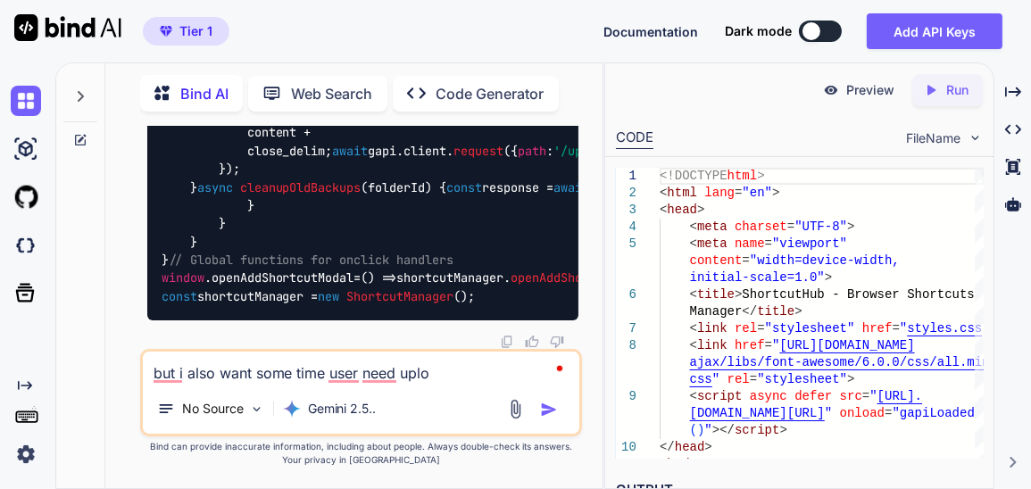
type textarea "x"
type textarea "but i also want some time user need upload"
type textarea "x"
type textarea "but i also want some time user need upload"
type textarea "x"
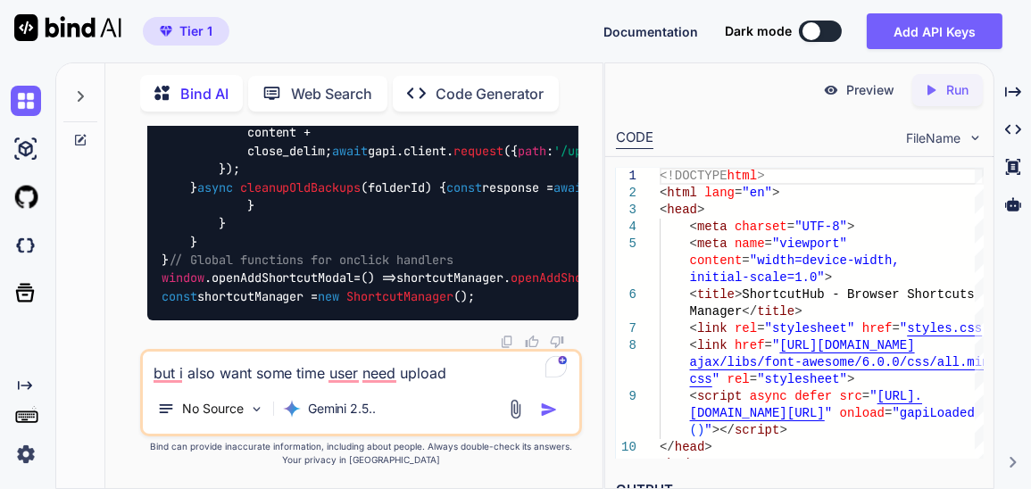
type textarea "but i also want some time user need upload a"
type textarea "x"
type textarea "but i also want some time user need upload an"
type textarea "x"
type textarea "but i also want some time user need upload and"
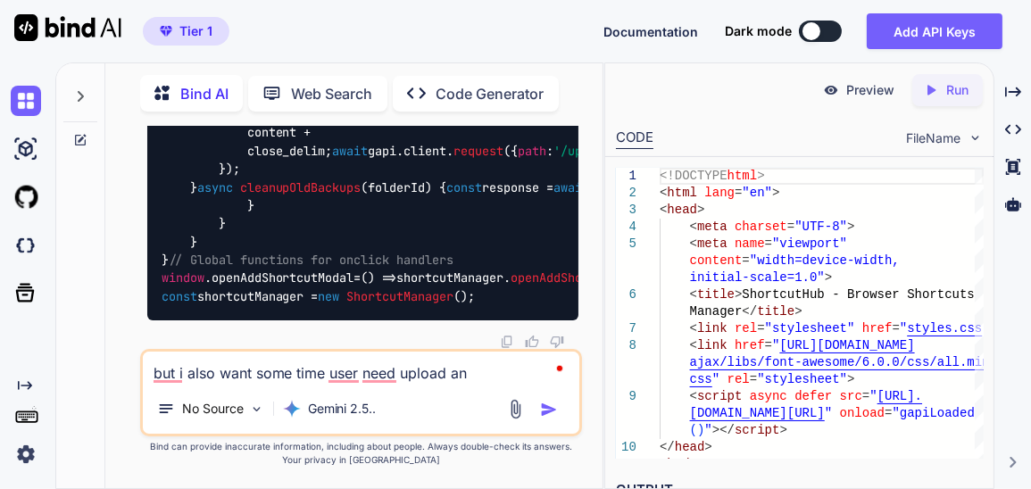
type textarea "x"
type textarea "but i also want some time user need upload and"
type textarea "x"
type textarea "but i also want some time user need upload and d"
type textarea "x"
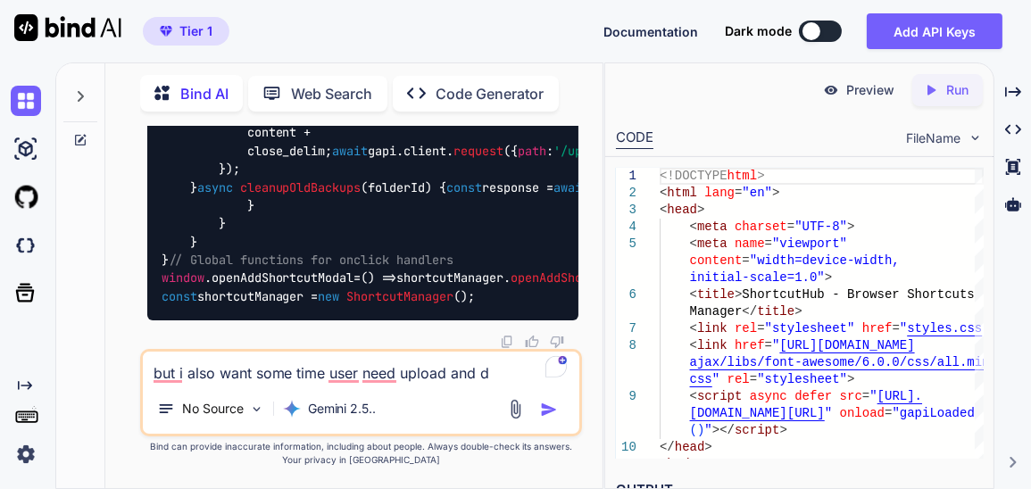
type textarea "but i also want some time user need upload and do"
type textarea "x"
type textarea "but i also want some time user need upload and dow"
type textarea "x"
type textarea "but i also want some time user need upload and down"
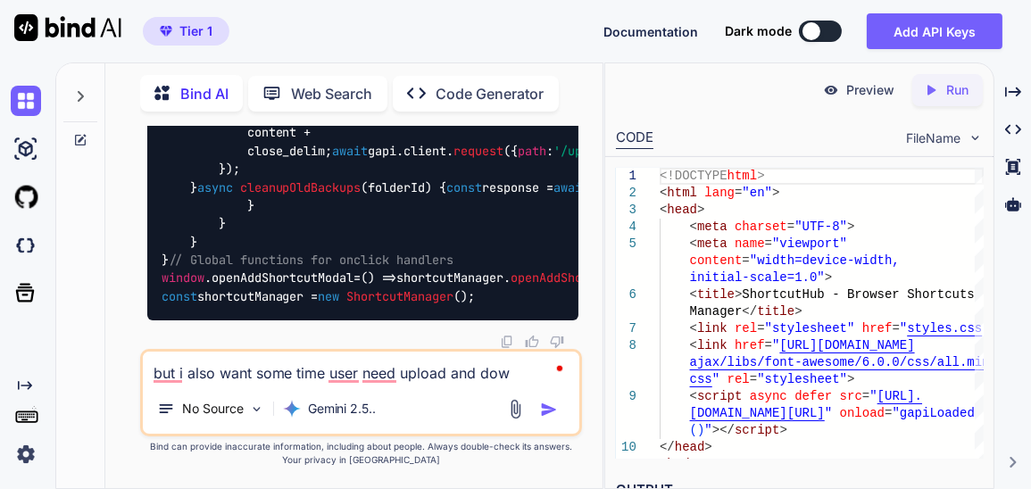
type textarea "x"
type textarea "but i also want some time user need upload and downl"
type textarea "x"
type textarea "but i also want some time user need upload and downlo"
type textarea "x"
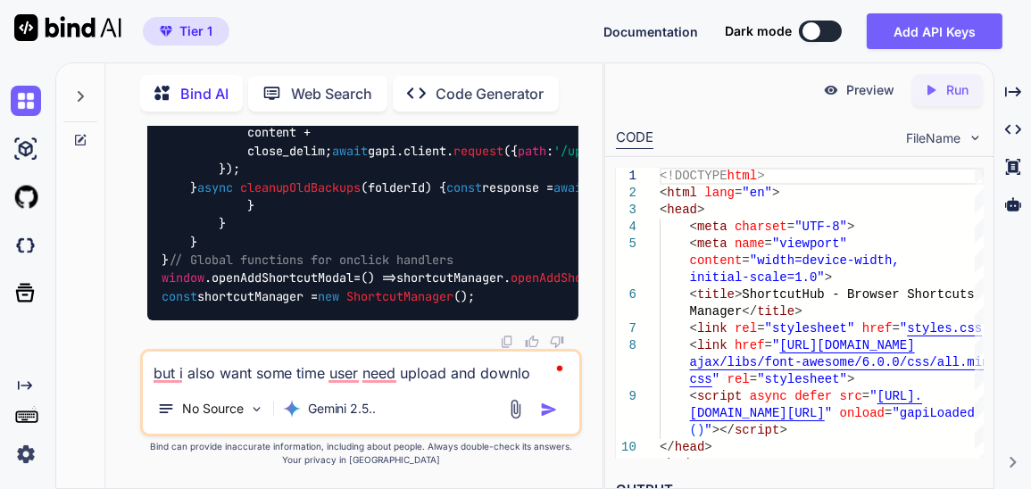
type textarea "but i also want some time user need upload and downloa"
type textarea "x"
type textarea "but i also want some time user need upload and download"
type textarea "x"
type textarea "but i also want some time user need upload and download"
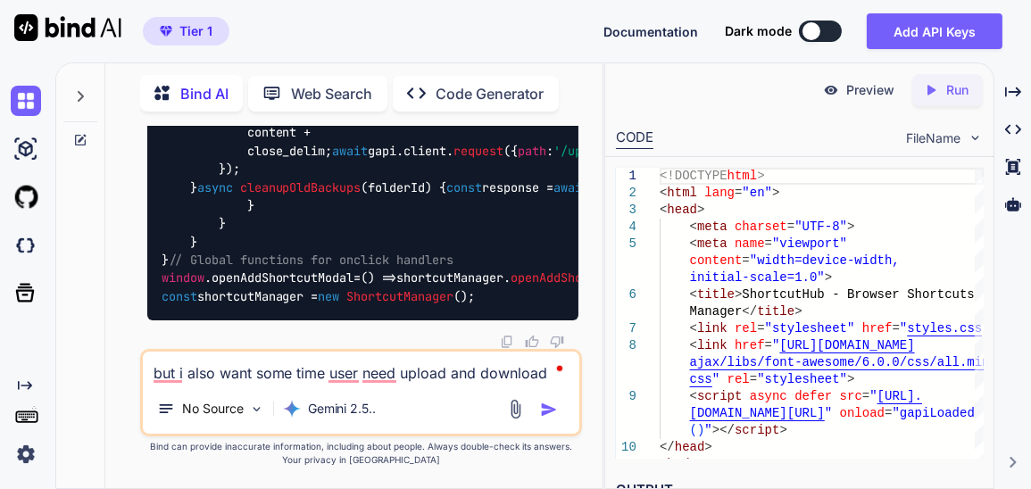
type textarea "x"
type textarea "but i also want some time user need upload and download b"
type textarea "x"
type textarea "but i also want some time user need upload and download ba"
type textarea "x"
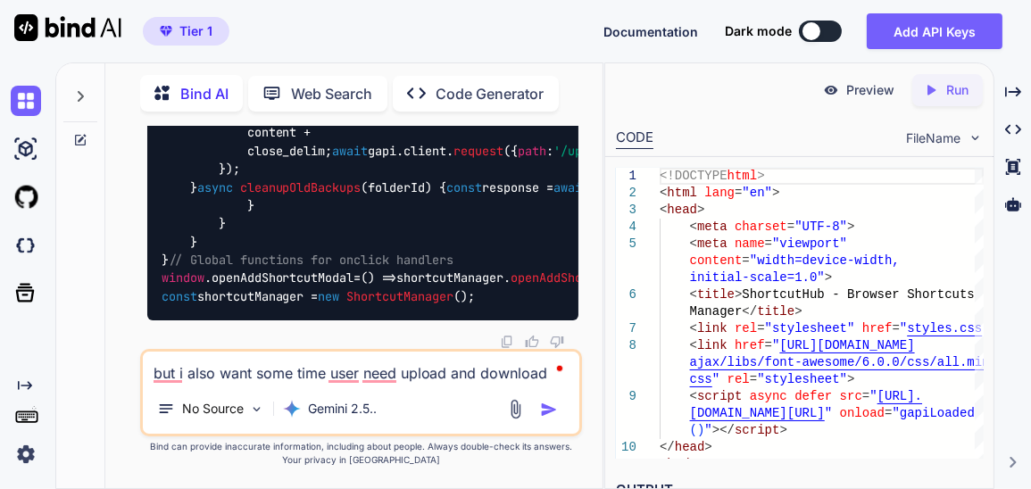
type textarea "but i also want some time user need upload and download bac"
type textarea "x"
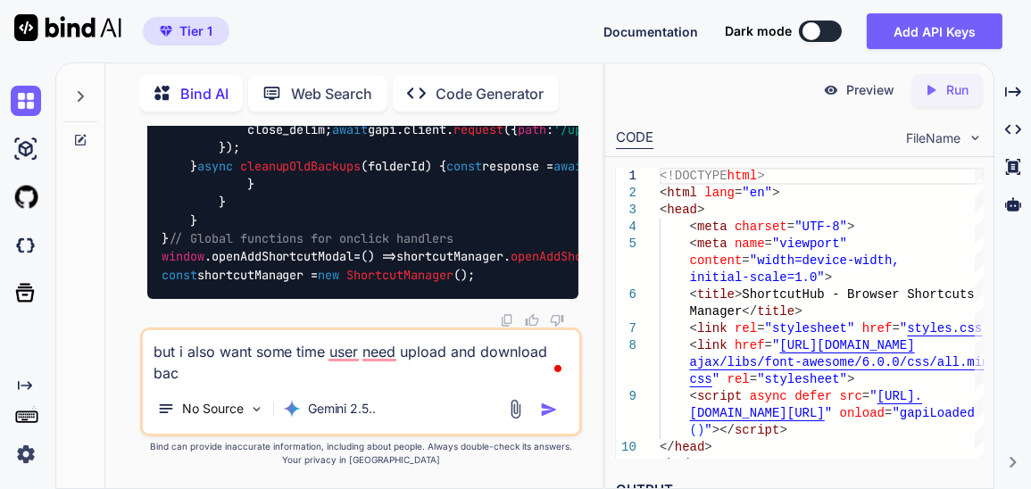
type textarea "but i also want some time user need upload and download back"
type textarea "x"
type textarea "but i also want some time user need upload and download backu"
type textarea "x"
type textarea "but i also want some time user need upload and download backup"
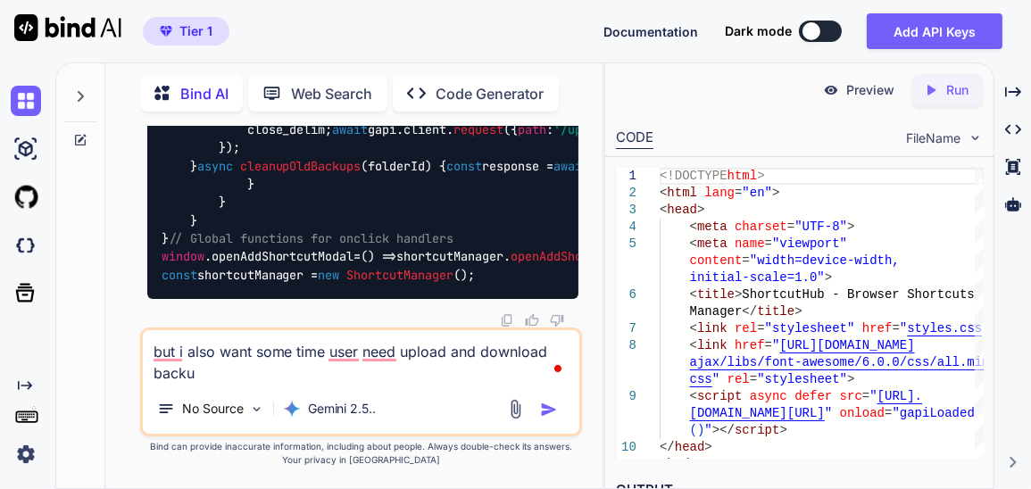
type textarea "x"
type textarea "but i also want some time user need upload and download backup"
type textarea "x"
type textarea "but i also want some time user need upload and download backup f"
type textarea "x"
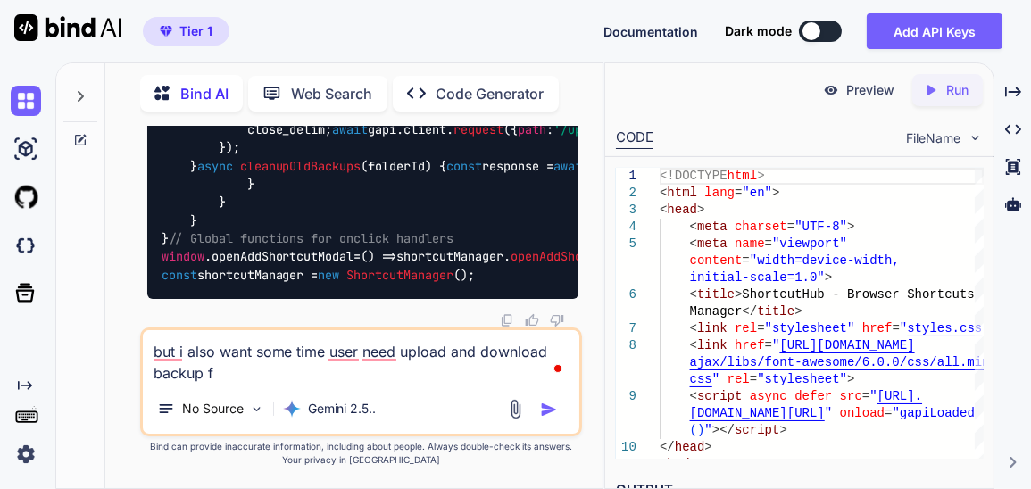
type textarea "but i also want some time user need upload and download backup fi"
type textarea "x"
type textarea "but i also want some time user need upload and download backup fil"
type textarea "x"
type textarea "but i also want some time user need upload and download backup file"
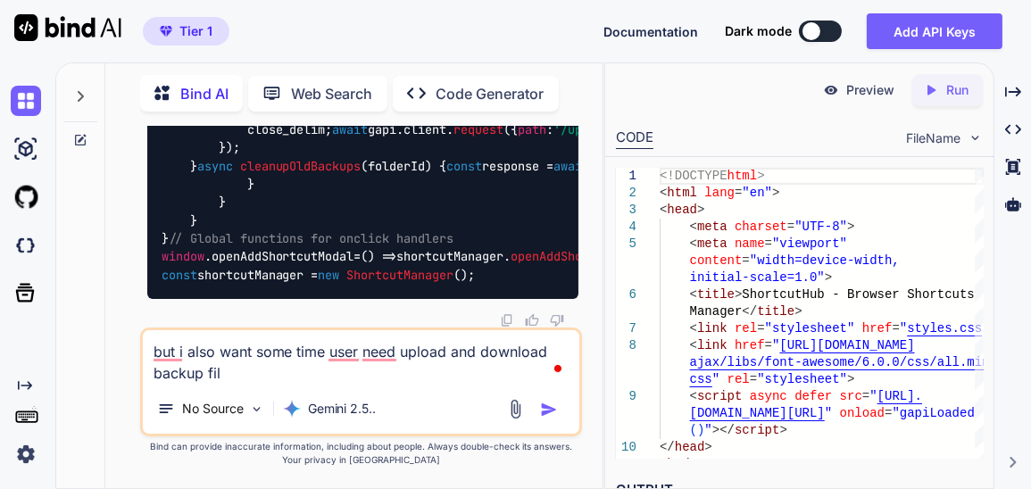
type textarea "x"
type textarea "but i also want some time user need upload and download backup file"
type textarea "x"
type textarea "but i also want some time user need upload and download backup file t"
type textarea "x"
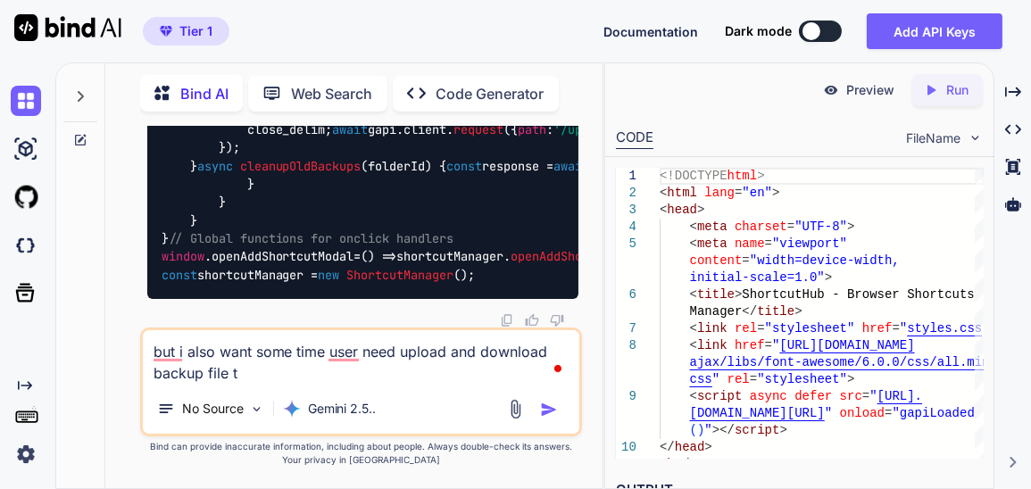
type textarea "but i also want some time user need upload and download backup file th"
type textarea "x"
type textarea "but i also want some time user need upload and download backup file this"
type textarea "x"
type textarea "but i also want some time user need upload and download backup file this"
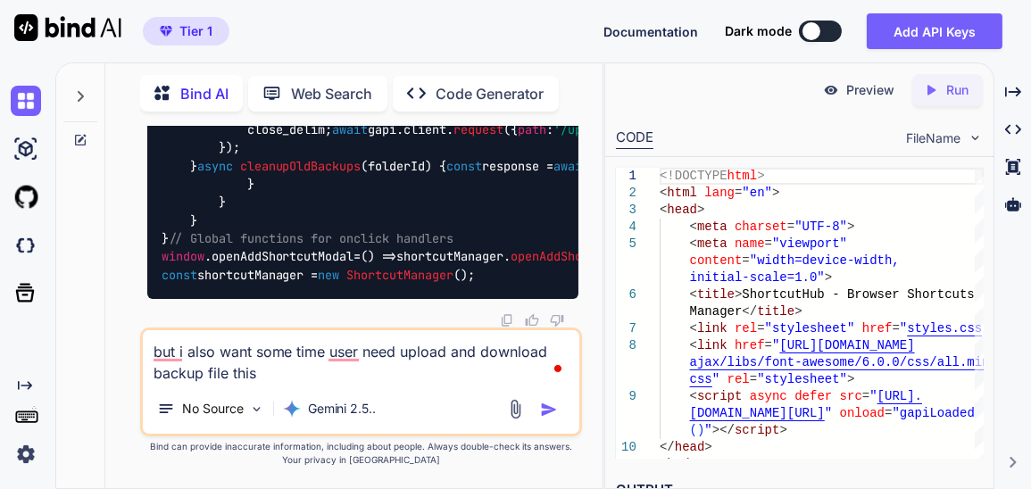
type textarea "x"
type textarea "but i also want some time user need upload and download backup file this a"
type textarea "x"
type textarea "but i also want some time user need upload and download backup file this ai"
type textarea "x"
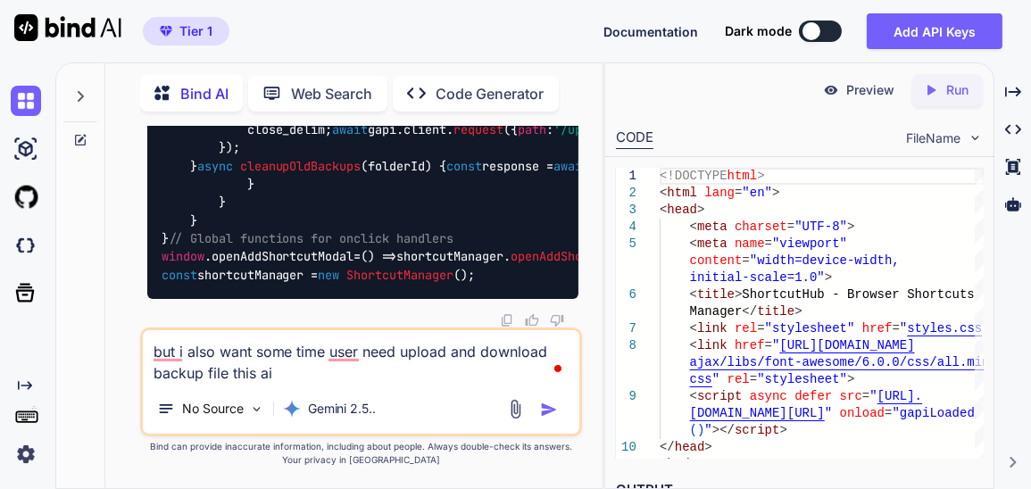
type textarea "but i also want some time user need upload and download backup file this aia"
type textarea "x"
type textarea "but i also want some time user need upload and download backup file this aia"
type textarea "x"
type textarea "but i also want some time user need upload and download backup file this aia"
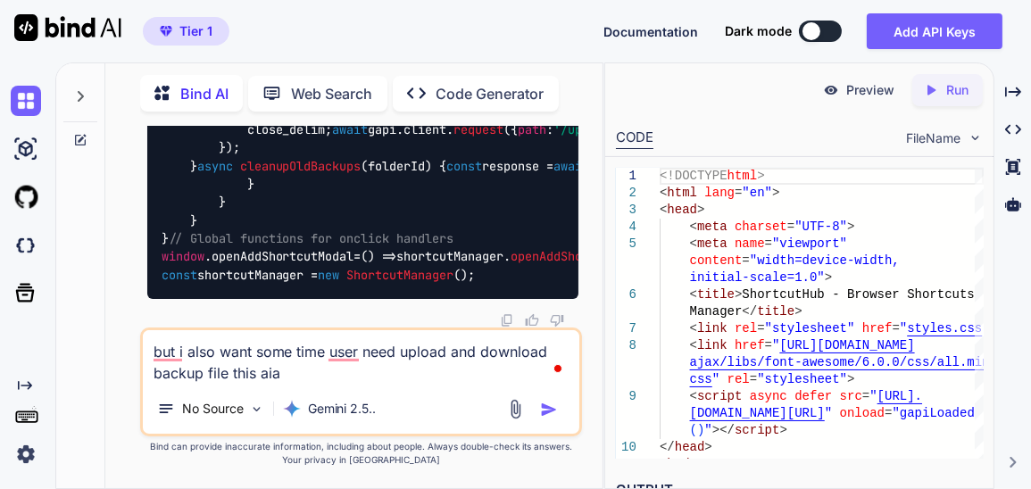
type textarea "x"
type textarea "but i also want some time user need upload and download backup file this ai"
type textarea "x"
type textarea "but i also want some time user need upload and download backup file this a"
type textarea "x"
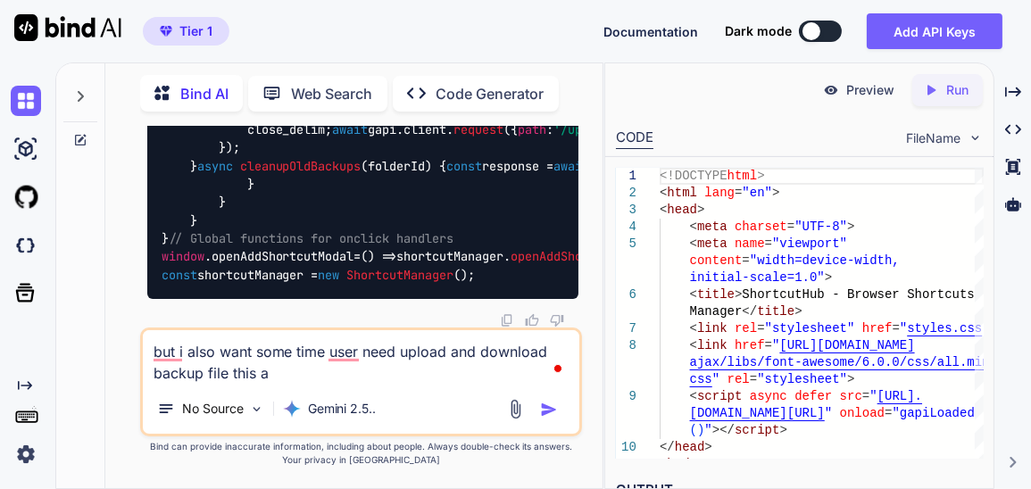
type textarea "but i also want some time user need upload and download backup file this"
type textarea "x"
type textarea "but i also want some time user need upload and download backup file this i"
type textarea "x"
type textarea "but i also want some time user need upload and download backup file this is"
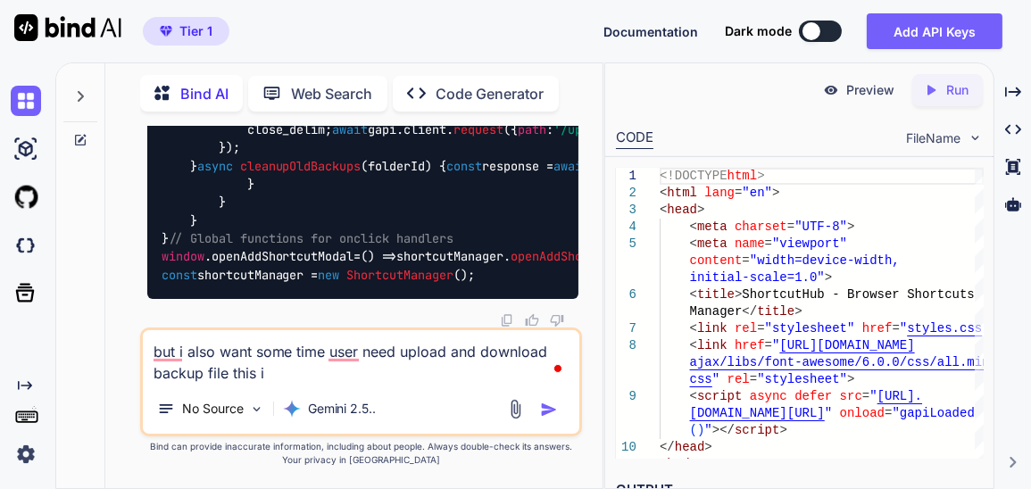
type textarea "x"
type textarea "but i also want some time user need upload and download backup file this is"
type textarea "x"
type textarea "but i also want some time user need upload and download backup file this is a"
type textarea "x"
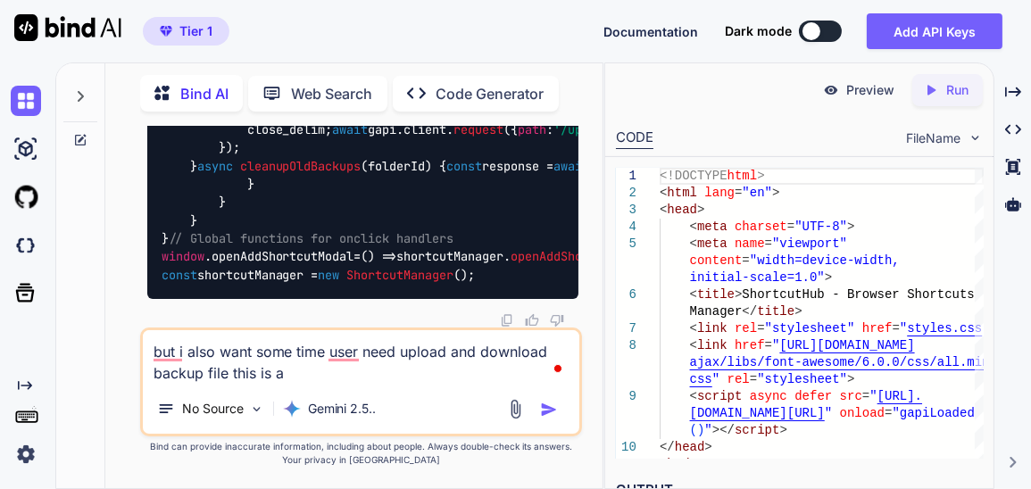
type textarea "but i also want some time user need upload and download backup file this is al"
type textarea "x"
type textarea "but i also want some time user need upload and download backup file this is als"
type textarea "x"
type textarea "but i also want some time user need upload and download backup file this is also"
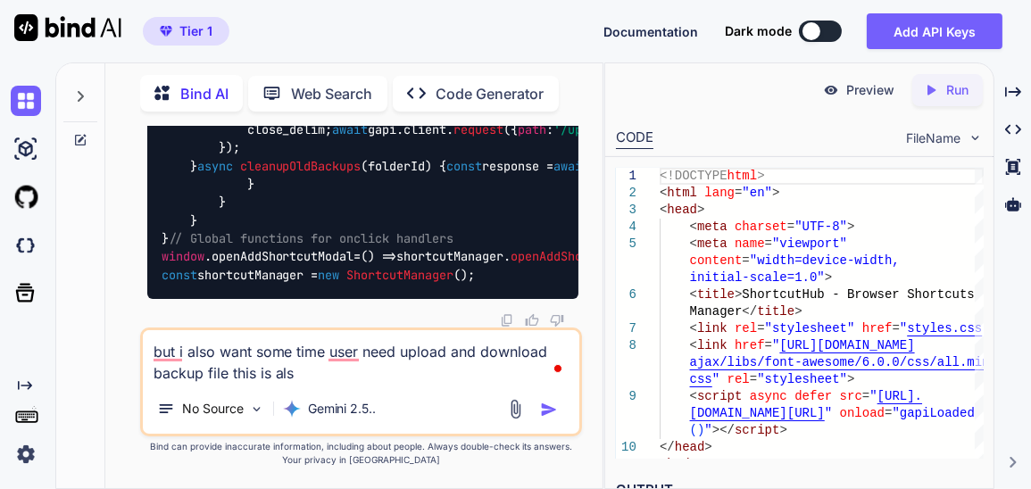
type textarea "x"
type textarea "but i also want some time user need upload and download backup file this is also"
type textarea "x"
type textarea "but i also want some time user need upload and download backup file this is als…"
type textarea "x"
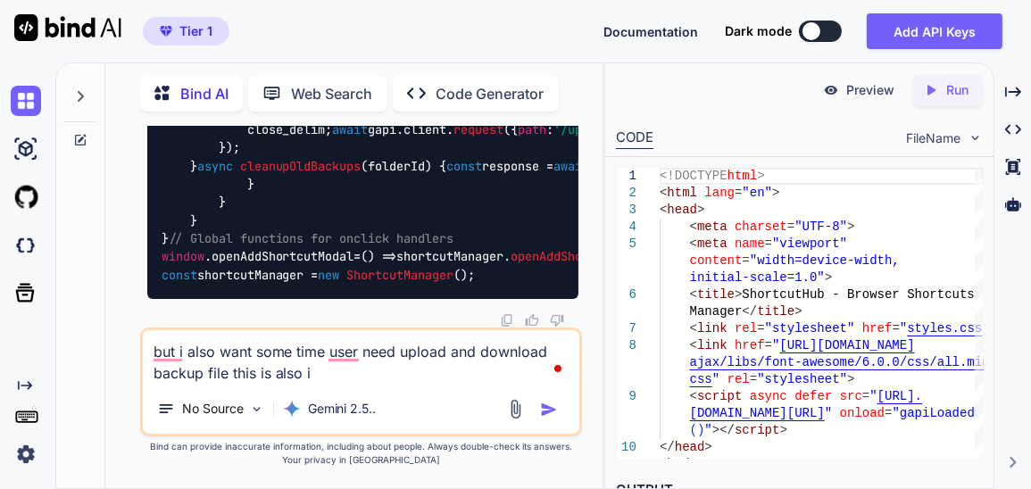
type textarea "but i also want some time user need upload and download backup file this is als…"
type textarea "x"
type textarea "but i also want some time user need upload and download backup file this is als…"
type textarea "x"
type textarea "but i also want some time user need upload and download backup file this is als…"
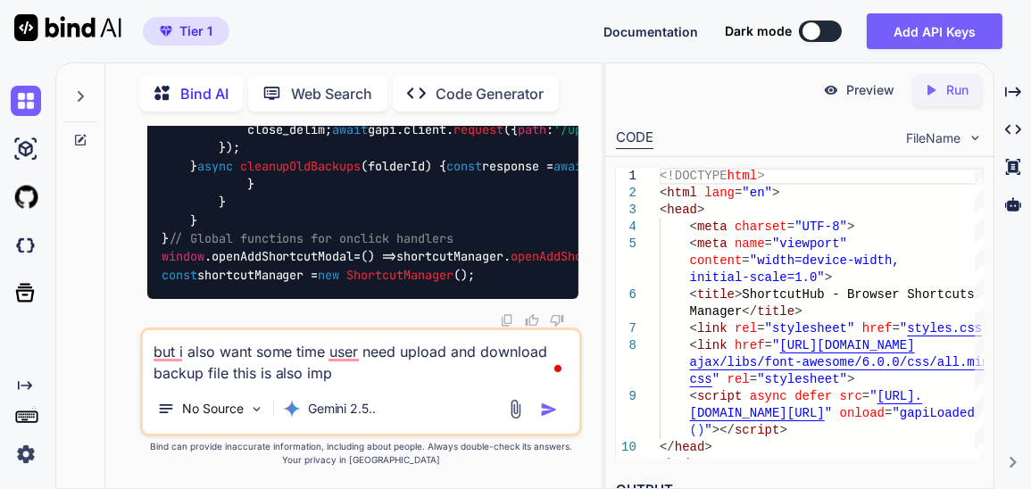
type textarea "x"
type textarea "but i also want some time user need upload and download backup file this is als…"
type textarea "x"
type textarea "but i also want some time user need upload and download backup file this is als…"
type textarea "x"
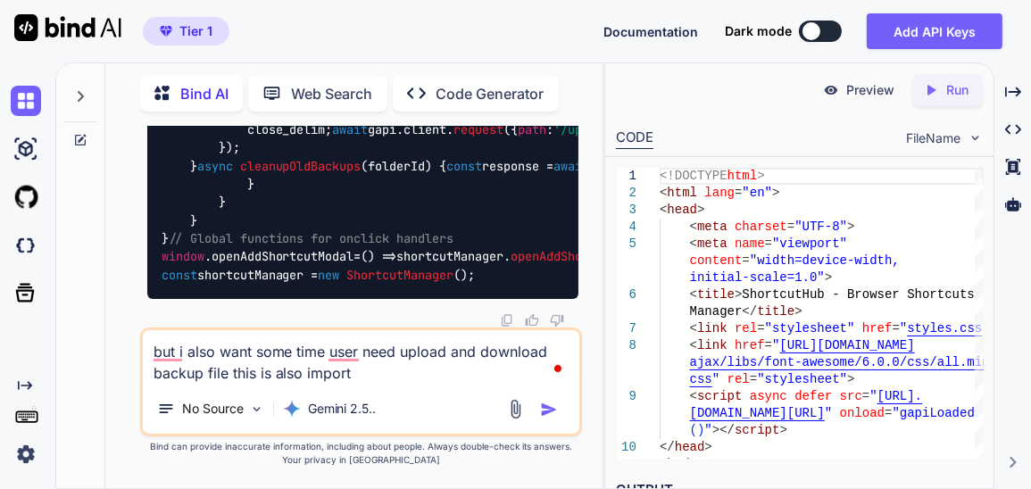
type textarea "but i also want some time user need upload and download backup file this is als…"
type textarea "x"
type textarea "but i also want some time user need upload and download backup file this is als…"
type textarea "x"
type textarea "but i also want some time user need upload and download backup file this is als…"
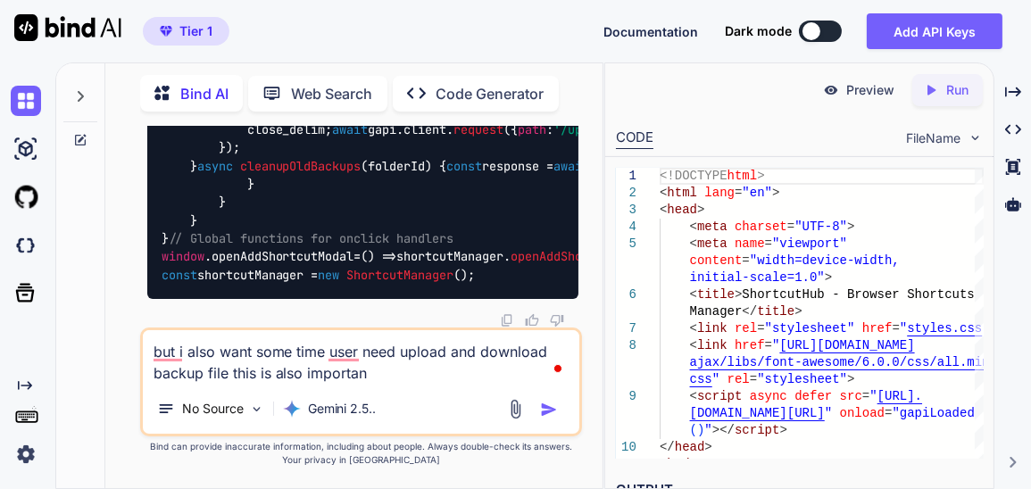
type textarea "x"
type textarea "but i also want some time user need upload and download backup file this is als…"
type textarea "x"
type textarea "but i also want some time user need upload and download backup file this is als…"
type textarea "x"
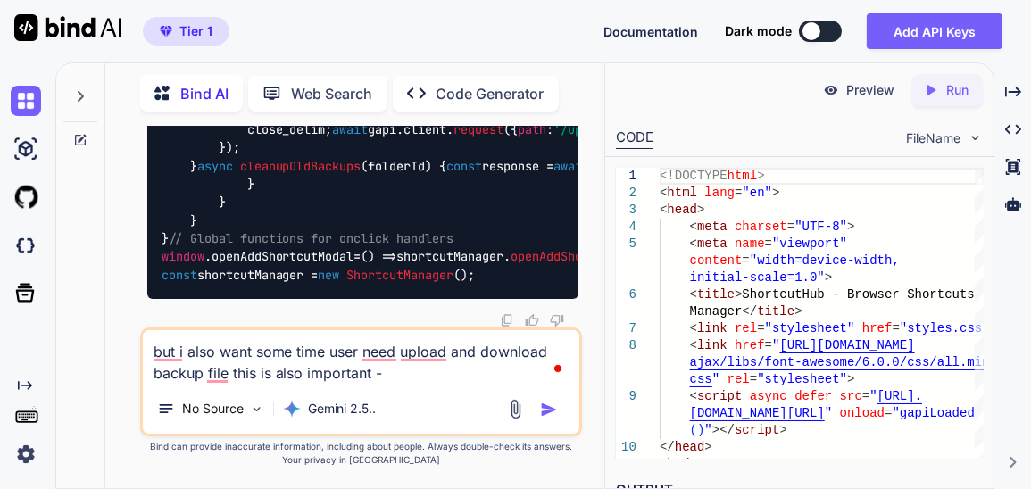
type textarea "but i also want some time user need upload and download backup file this is als…"
type textarea "x"
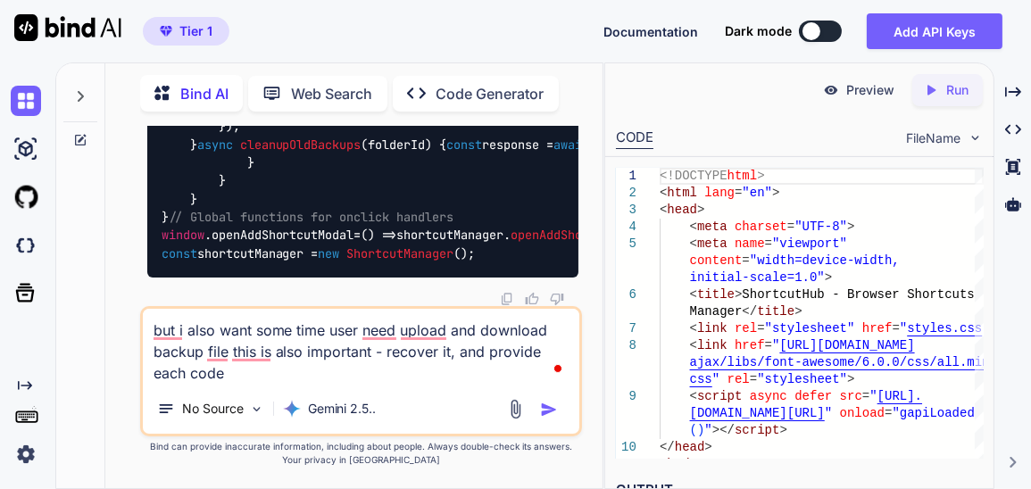
click at [556, 409] on img "button" at bounding box center [549, 410] width 18 height 18
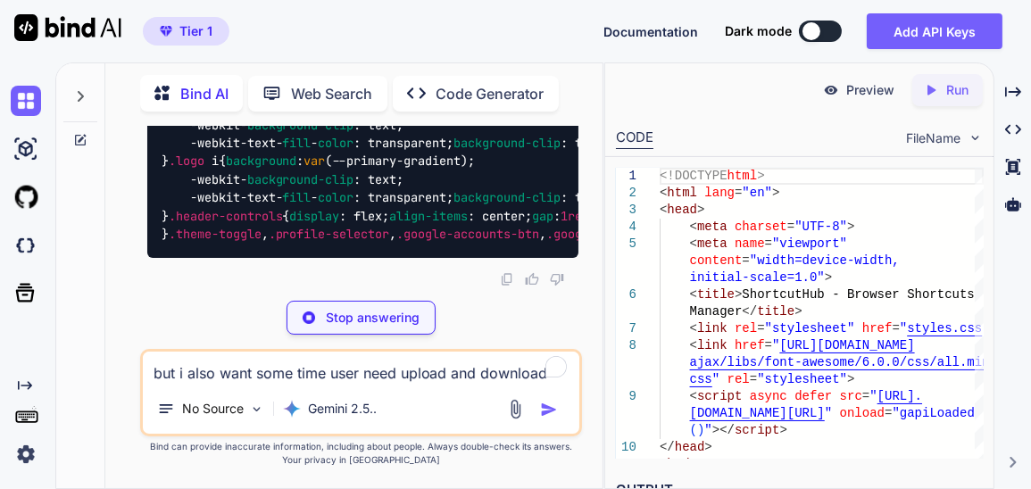
scroll to position [120169, 0]
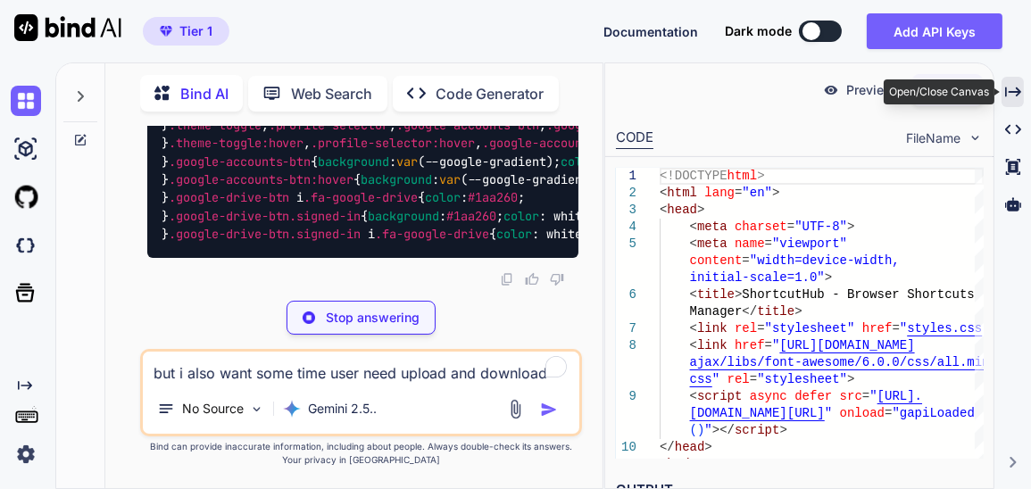
click at [1011, 95] on icon "Created with Pixso." at bounding box center [1013, 92] width 16 height 16
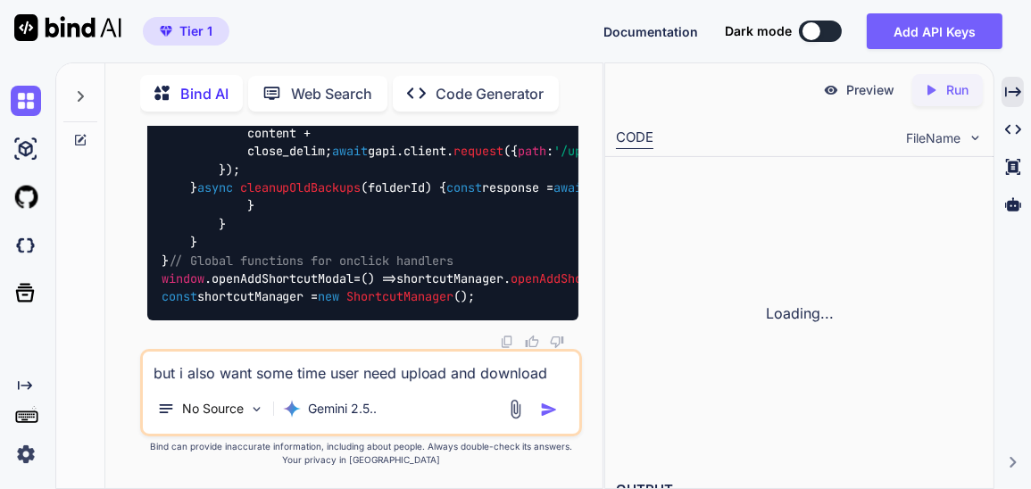
scroll to position [120068, 0]
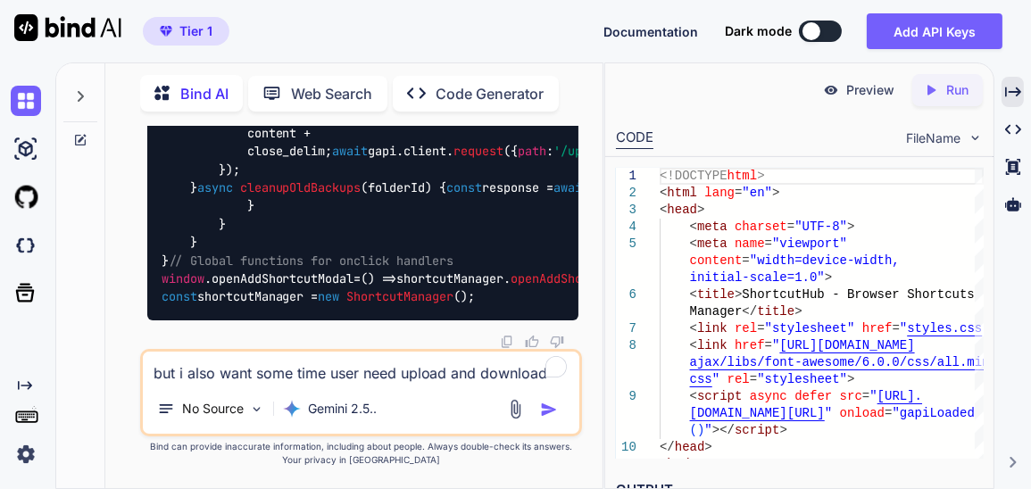
click at [1024, 95] on div "Bind AI Web Search Created with Pixso. Code Generator You Bind AI Of course! I …" at bounding box center [542, 275] width 975 height 427
click at [1015, 94] on icon "Created with Pixso." at bounding box center [1013, 92] width 16 height 16
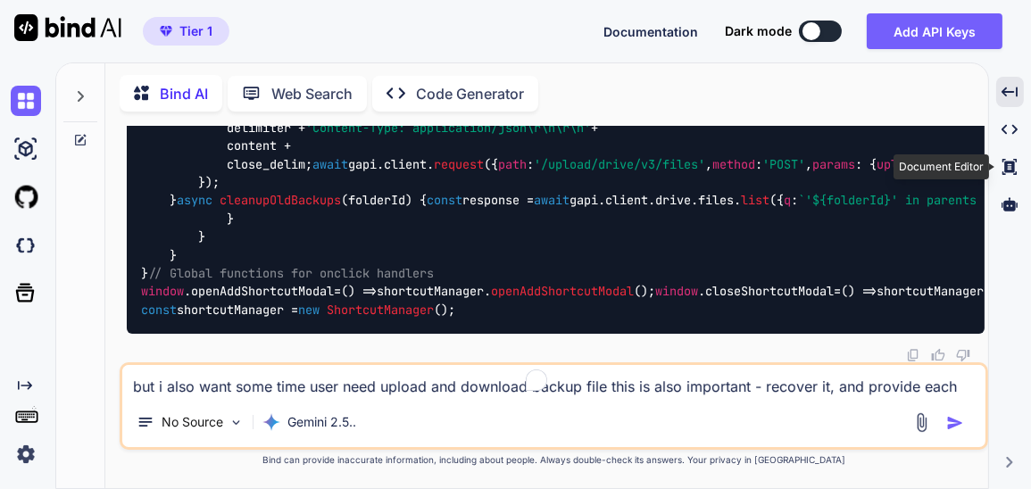
scroll to position [99902, 0]
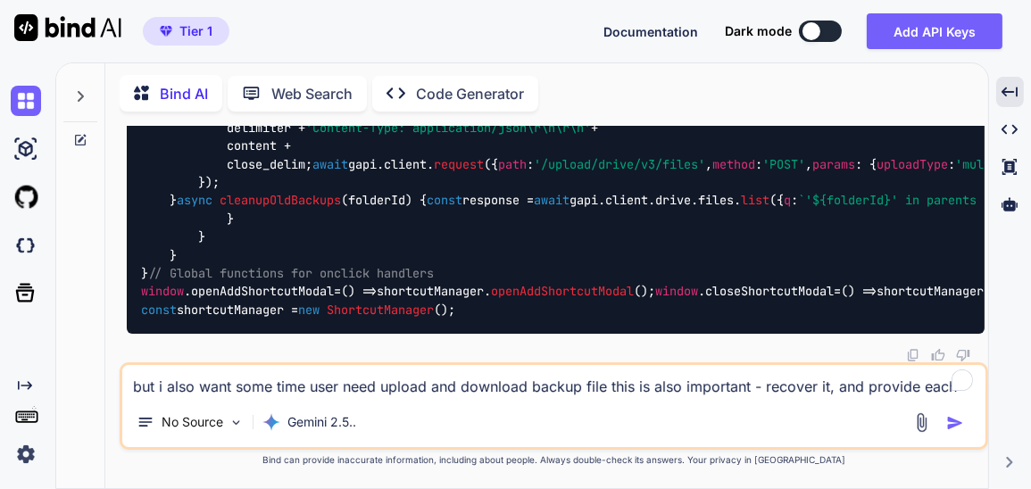
drag, startPoint x: 627, startPoint y: 266, endPoint x: 111, endPoint y: 236, distance: 517.5
click at [111, 236] on div "Bind AI Web Search Created with Pixso. Code Generator You Bind AI Of course! I …" at bounding box center [546, 278] width 883 height 420
copy code "const GOOGLE_CLIENT_ID = 'YOUR_CLIENT_ID.apps.googleusercontent.com' ; // <-- R…"
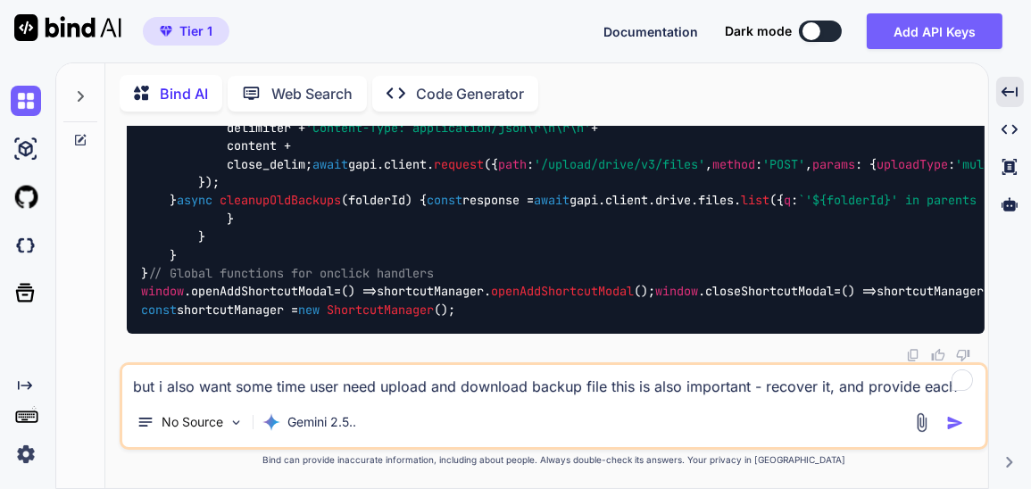
click at [338, 392] on textarea "but i also want some time user need upload and download backup file this is als…" at bounding box center [553, 381] width 863 height 32
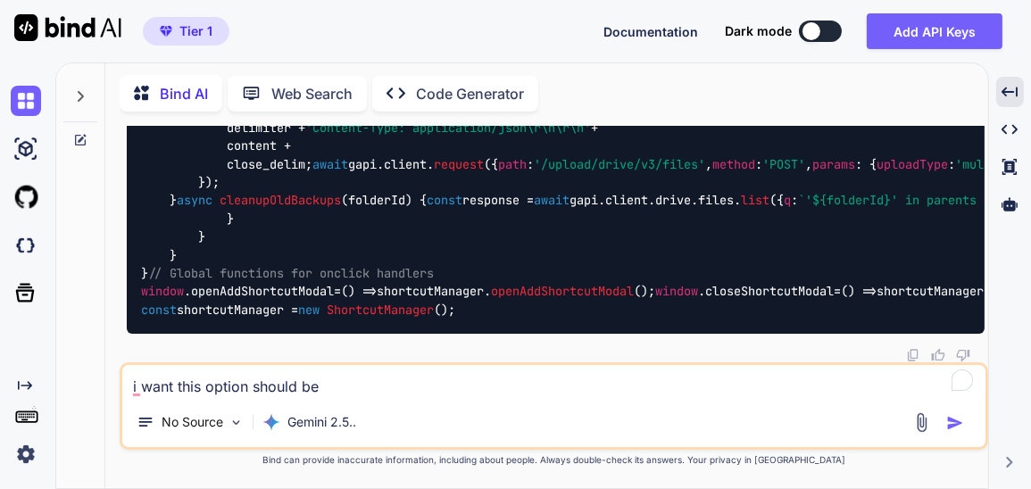
click at [245, 386] on textarea "i want this option should be" at bounding box center [553, 381] width 863 height 32
click at [386, 379] on textarea "i want this option should be" at bounding box center [553, 381] width 863 height 32
click at [335, 386] on textarea at bounding box center [553, 381] width 863 height 32
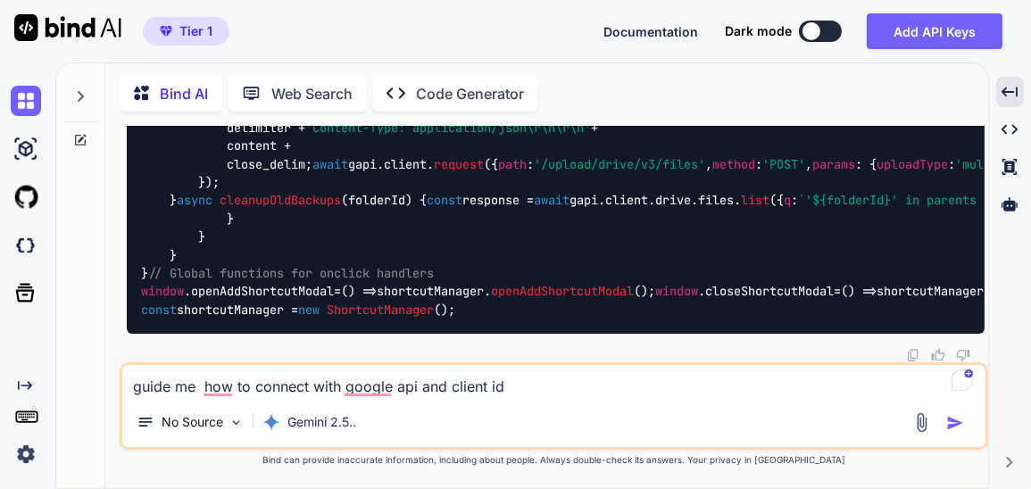
click at [953, 422] on img "button" at bounding box center [955, 423] width 18 height 18
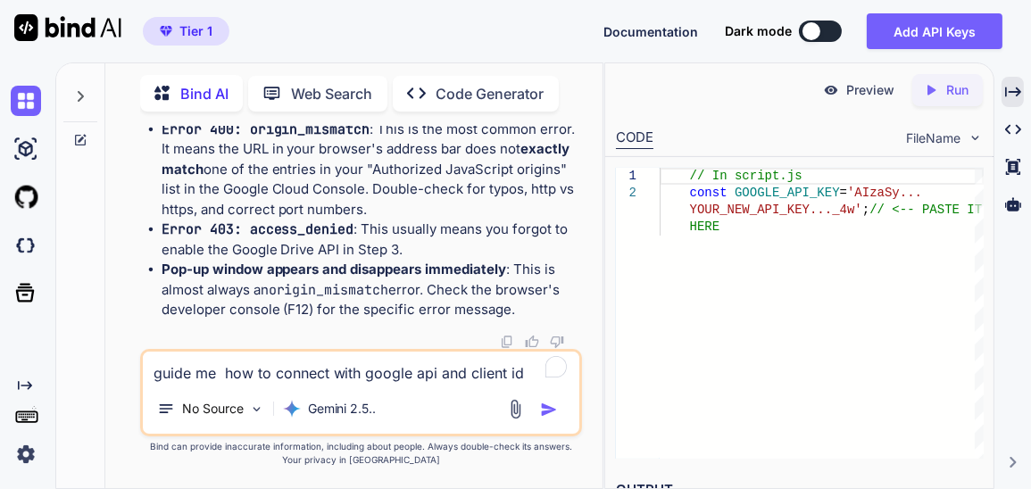
scroll to position [206150, 0]
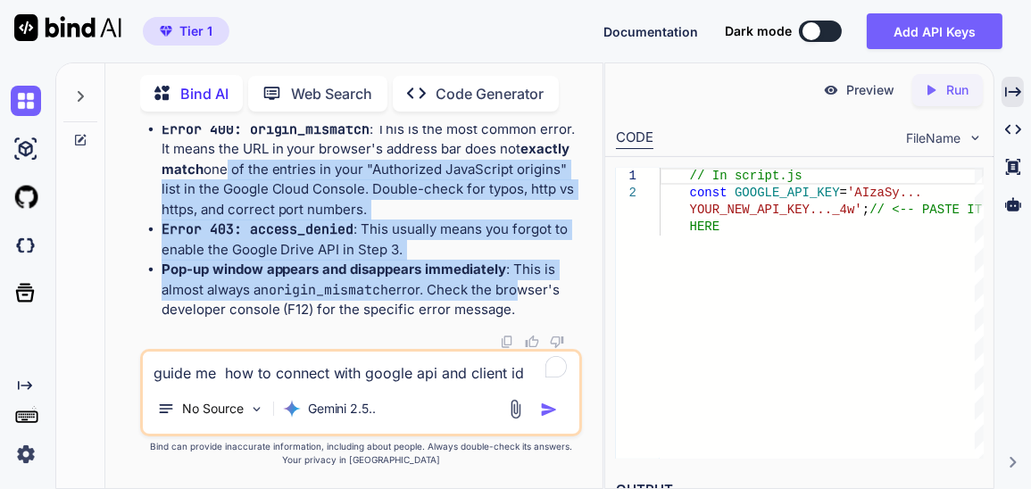
drag, startPoint x: 517, startPoint y: 299, endPoint x: 220, endPoint y: 164, distance: 326.3
click at [220, 164] on ul "Error 400: origin_mismatch : This is the most common error. It means the URL in…" at bounding box center [363, 220] width 432 height 201
drag, startPoint x: 529, startPoint y: 312, endPoint x: 137, endPoint y: 296, distance: 393.0
click at [137, 296] on div "You Bind AI Of course! I can certainly enhance the "ShortcutHub" tool with the …" at bounding box center [361, 307] width 483 height 362
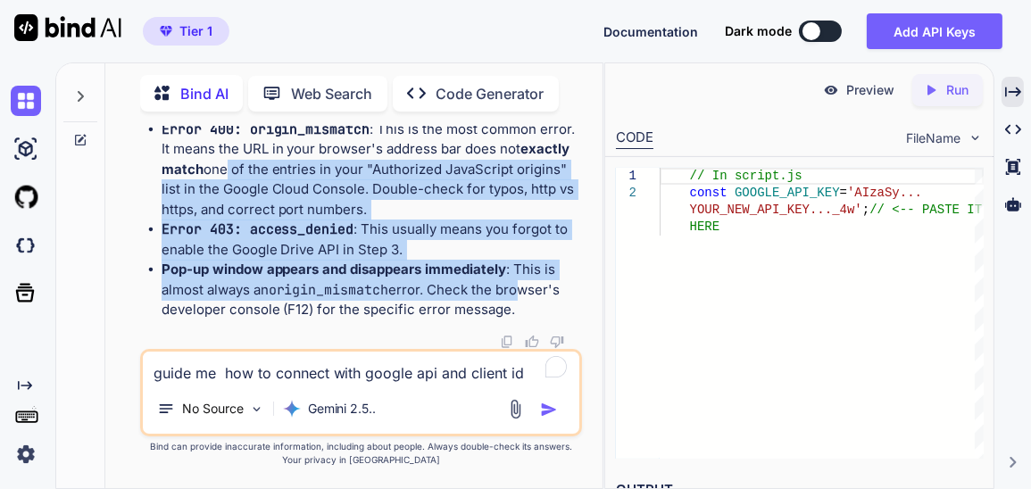
copy div "The goal is to get two specific values from the Google Cloud Console and put th…"
